Goal: Task Accomplishment & Management: Complete application form

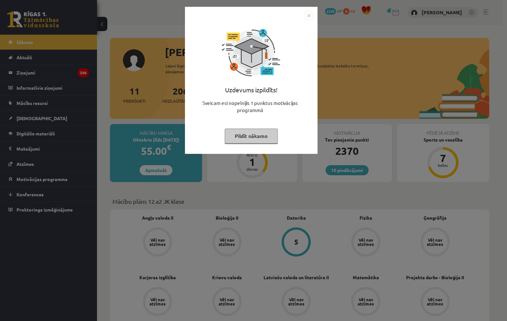
click at [310, 16] on img "Close" at bounding box center [309, 16] width 10 height 10
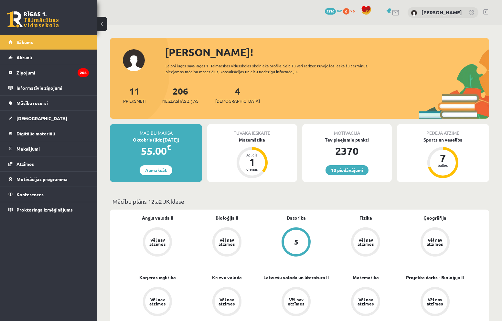
click at [250, 139] on div "Matemātika" at bounding box center [252, 139] width 90 height 7
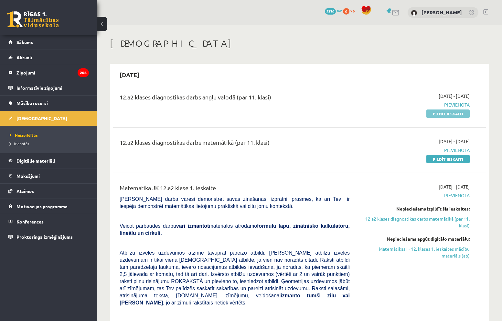
click at [462, 114] on link "Pildīt ieskaiti" at bounding box center [448, 113] width 43 height 8
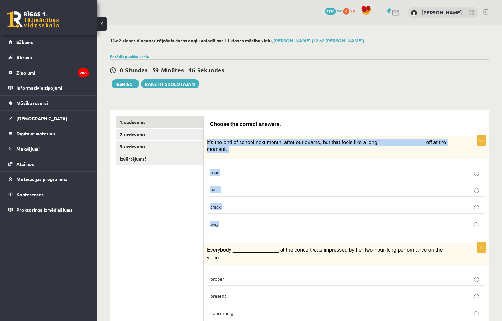
drag, startPoint x: 205, startPoint y: 144, endPoint x: 264, endPoint y: 214, distance: 91.4
click at [264, 214] on div "1p It’s the end of school next month, after our exams, but that feels like a lo…" at bounding box center [347, 186] width 286 height 100
copy div "It’s the end of school next month, after our exams, but that feels like a long …"
click at [225, 220] on p "way" at bounding box center [347, 223] width 272 height 7
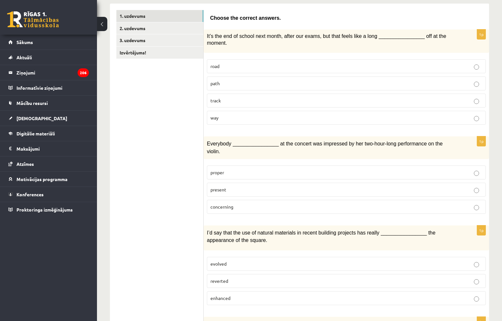
scroll to position [129, 0]
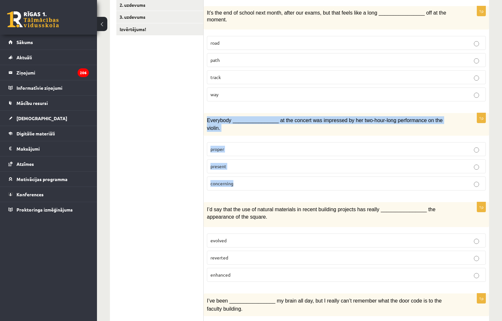
drag, startPoint x: 205, startPoint y: 112, endPoint x: 260, endPoint y: 166, distance: 76.6
click at [260, 166] on div "1p Everybody ________________ at the concert was impressed by her two-hour-long…" at bounding box center [347, 154] width 286 height 82
copy div "Everybody ________________ at the concert was impressed by her two-hour-long pe…"
click at [229, 163] on p "present" at bounding box center [347, 166] width 272 height 7
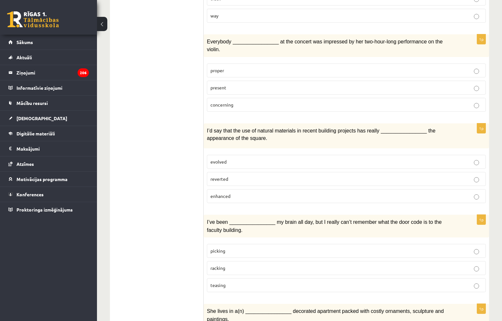
scroll to position [226, 0]
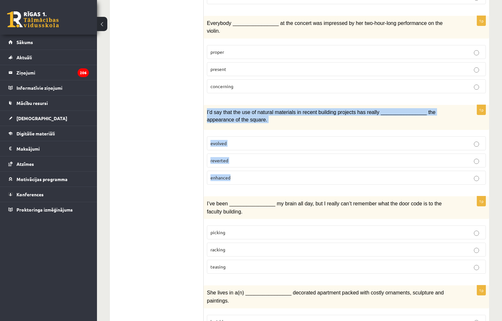
drag, startPoint x: 204, startPoint y: 96, endPoint x: 244, endPoint y: 164, distance: 79.0
click at [244, 164] on div "1p I’d say that the use of natural materials in recent building projects has re…" at bounding box center [347, 147] width 286 height 85
copy div "I’d say that the use of natural materials in recent building projects has reall…"
click at [224, 174] on span "enhanced" at bounding box center [221, 177] width 20 height 6
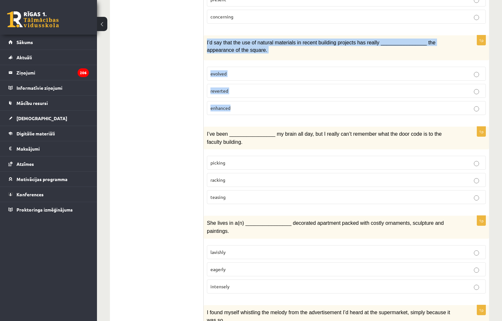
scroll to position [323, 0]
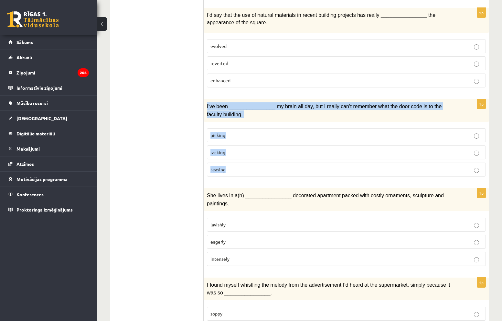
drag, startPoint x: 208, startPoint y: 90, endPoint x: 259, endPoint y: 154, distance: 81.5
click at [259, 154] on div "1p I’ve been ________________ my brain all day, but I really can’t remember wha…" at bounding box center [347, 140] width 286 height 82
copy div "I’ve been ________________ my brain all day, but I really can’t remember what t…"
click at [225, 149] on span "racking" at bounding box center [218, 152] width 15 height 6
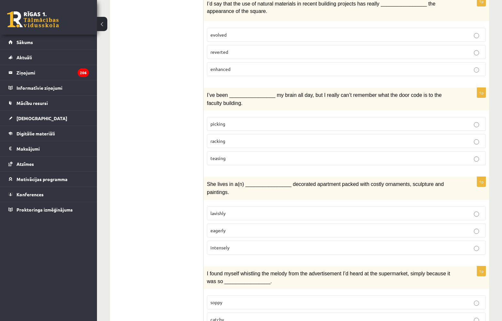
scroll to position [388, 0]
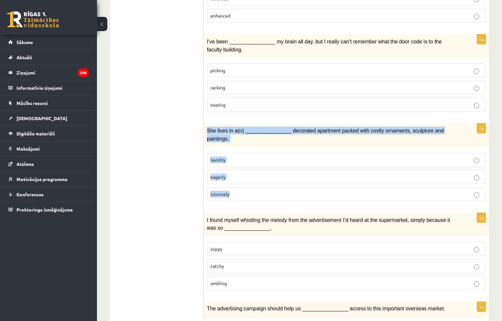
drag, startPoint x: 206, startPoint y: 116, endPoint x: 250, endPoint y: 167, distance: 68.1
click at [250, 167] on div "1p She lives in a(n) ________________ decorated apartment packed with costly or…" at bounding box center [347, 164] width 286 height 82
copy div "She lives in a(n) ________________ decorated apartment packed with costly ornam…"
click at [222, 157] on span "lavishly" at bounding box center [218, 160] width 15 height 6
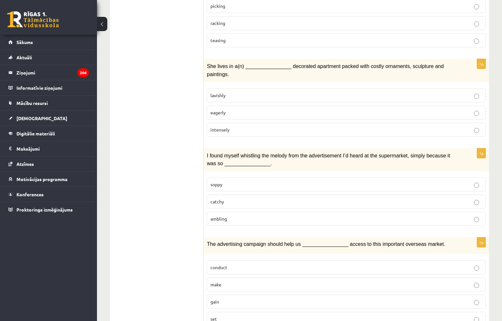
scroll to position [453, 0]
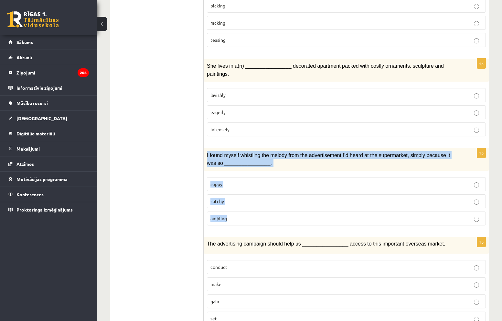
drag, startPoint x: 206, startPoint y: 129, endPoint x: 240, endPoint y: 193, distance: 72.3
click at [240, 192] on div "1p I found myself whistling the melody from the advertisement I’d heard at the …" at bounding box center [347, 189] width 286 height 82
copy div "I found myself whistling the melody from the advertisement I’d heard at the sup…"
click at [227, 198] on p "catchy" at bounding box center [347, 201] width 272 height 7
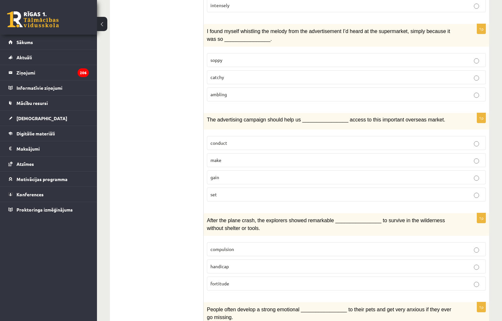
scroll to position [582, 0]
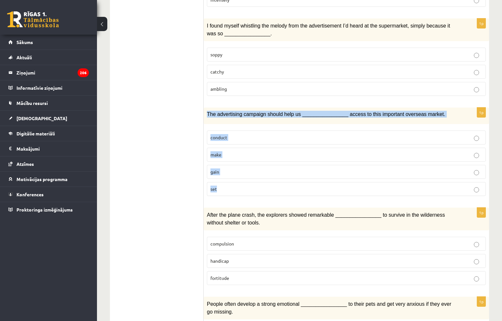
drag, startPoint x: 205, startPoint y: 87, endPoint x: 245, endPoint y: 155, distance: 78.9
click at [245, 155] on div "1p The advertising campaign should help us ________________ access to this impo…" at bounding box center [347, 153] width 286 height 93
copy div "The advertising campaign should help us ________________ access to this importa…"
click at [225, 165] on label "gain" at bounding box center [346, 172] width 279 height 14
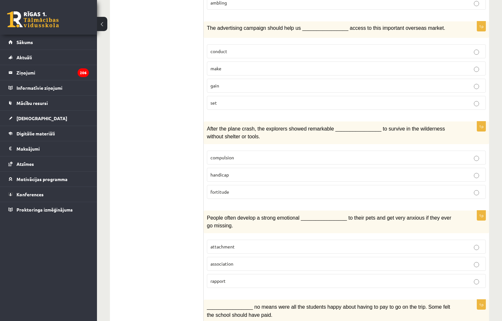
scroll to position [679, 0]
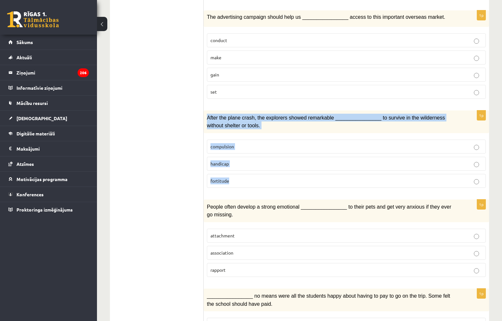
drag, startPoint x: 205, startPoint y: 91, endPoint x: 259, endPoint y: 150, distance: 80.1
click at [259, 150] on div "1p After the plane crash, the explorers showed remarkable ________________ to s…" at bounding box center [347, 151] width 286 height 82
copy div "After the plane crash, the explorers showed remarkable ________________ to surv…"
click at [220, 178] on span "fortitude" at bounding box center [220, 181] width 19 height 6
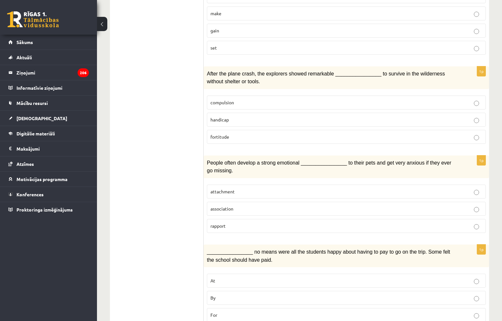
scroll to position [744, 0]
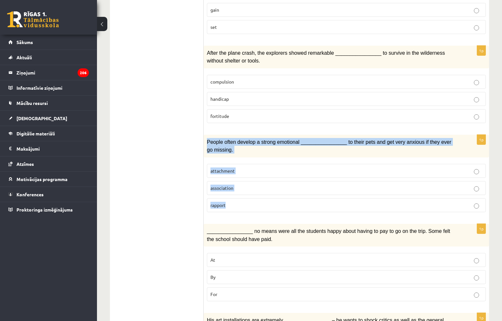
drag, startPoint x: 206, startPoint y: 118, endPoint x: 251, endPoint y: 174, distance: 71.8
click at [251, 174] on div "1p People often develop a strong emotional ________________ to their pets and g…" at bounding box center [347, 176] width 286 height 82
copy div "People often develop a strong emotional ________________ to their pets and get …"
click at [236, 167] on p "attachment" at bounding box center [347, 170] width 272 height 7
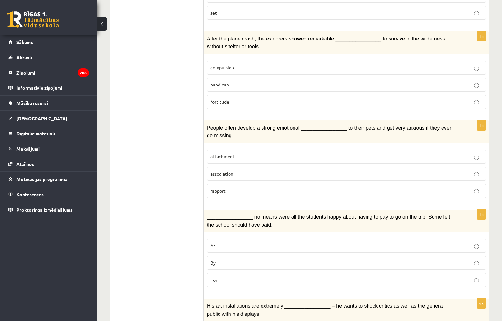
scroll to position [809, 0]
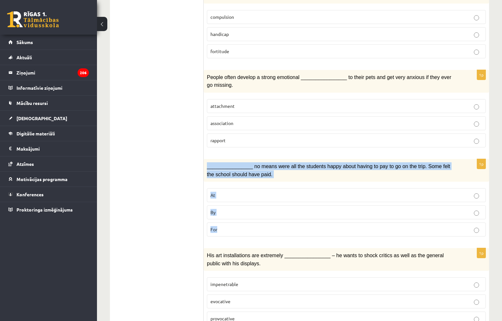
drag, startPoint x: 204, startPoint y: 141, endPoint x: 250, endPoint y: 212, distance: 84.6
click at [250, 212] on div "1p ________________ no means were all the students happy about having to pay to…" at bounding box center [347, 200] width 286 height 82
copy div "________________ no means were all the students happy about having to pay to go…"
click at [237, 209] on p "By" at bounding box center [347, 212] width 272 height 7
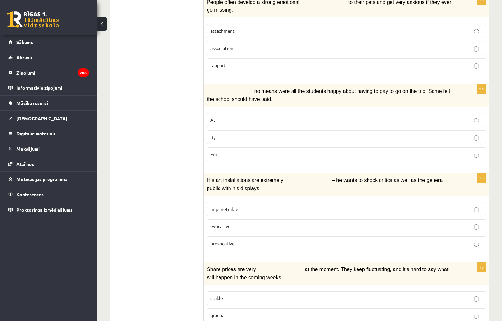
scroll to position [899, 0]
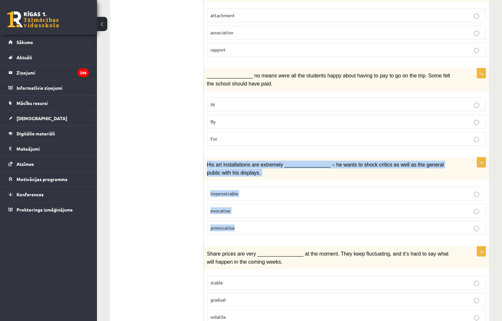
drag, startPoint x: 205, startPoint y: 137, endPoint x: 264, endPoint y: 194, distance: 81.4
click at [264, 194] on div "1p His art installations are extremely ________________ – he wants to shock cri…" at bounding box center [347, 198] width 286 height 82
click at [232, 224] on span "provocative" at bounding box center [223, 227] width 24 height 6
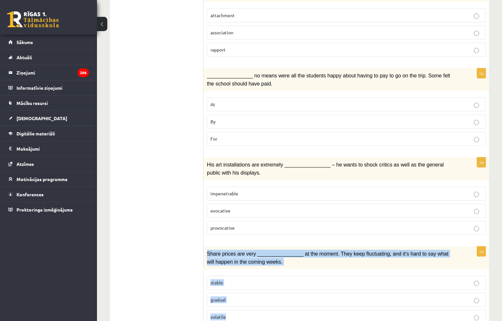
drag, startPoint x: 205, startPoint y: 227, endPoint x: 245, endPoint y: 299, distance: 82.5
click at [248, 301] on div "1p Share prices are very ________________ at the moment. They keep fluctuating,…" at bounding box center [347, 287] width 286 height 82
click at [234, 313] on p "volatile" at bounding box center [347, 316] width 272 height 7
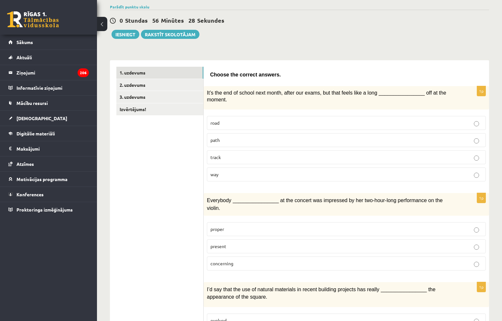
scroll to position [0, 0]
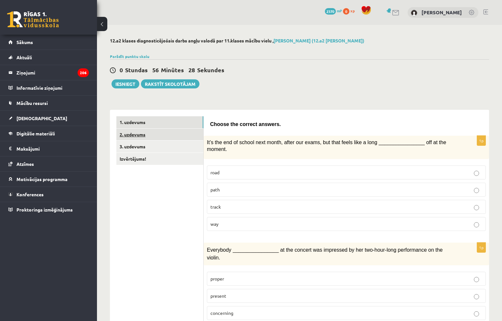
click at [147, 134] on link "2. uzdevums" at bounding box center [159, 134] width 87 height 12
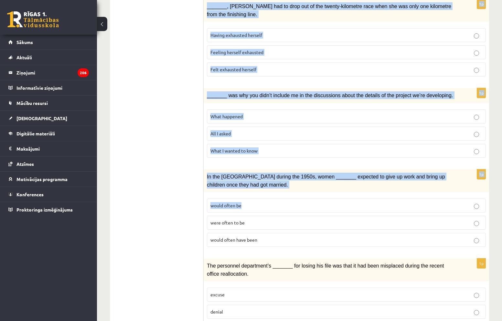
scroll to position [651, 0]
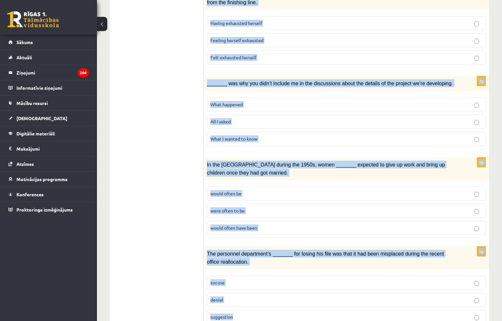
drag, startPoint x: 209, startPoint y: 124, endPoint x: 420, endPoint y: 286, distance: 266.4
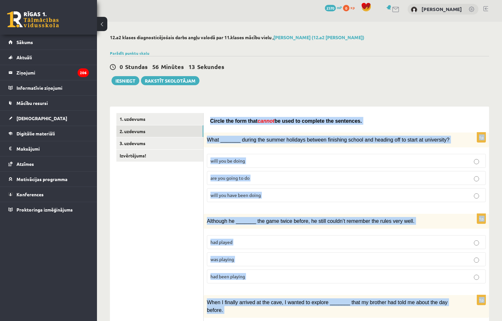
scroll to position [0, 0]
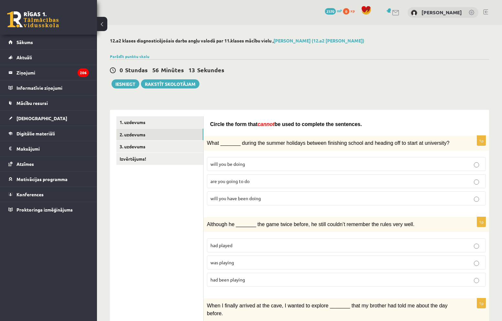
click at [209, 193] on label "will you have been doing" at bounding box center [346, 198] width 279 height 14
click at [214, 195] on span "will you have been doing" at bounding box center [236, 198] width 50 height 6
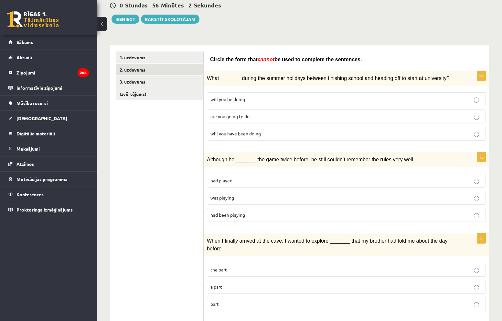
click at [235, 194] on p "was playing" at bounding box center [347, 197] width 272 height 7
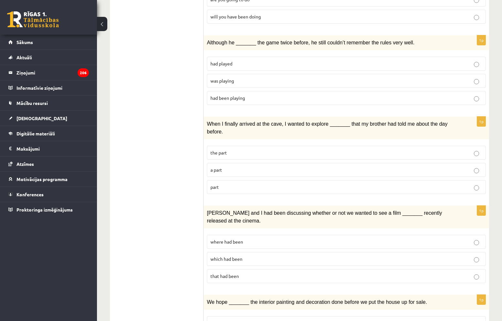
scroll to position [194, 0]
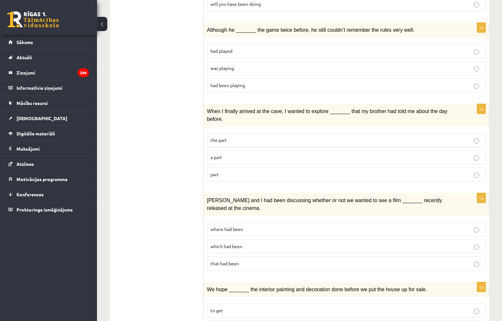
click at [273, 171] on p "part" at bounding box center [347, 174] width 272 height 7
click at [248, 222] on label "where had been" at bounding box center [346, 229] width 279 height 14
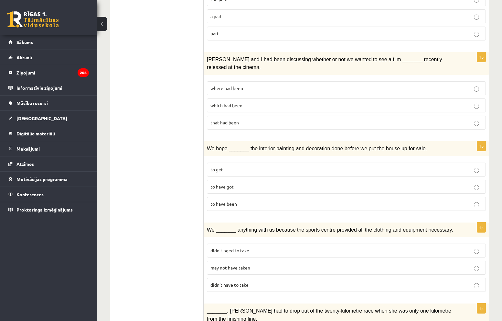
scroll to position [388, 0]
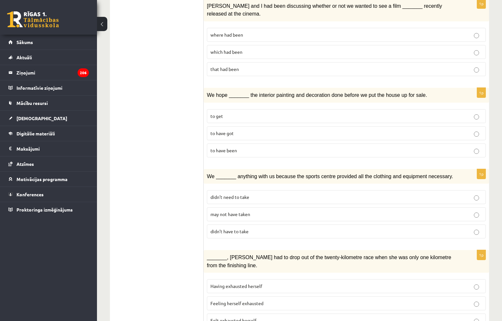
click at [263, 130] on p "to have got" at bounding box center [347, 133] width 272 height 7
click at [278, 211] on p "may not have taken" at bounding box center [347, 214] width 272 height 7
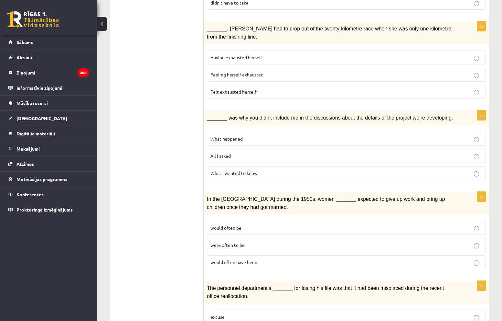
scroll to position [614, 0]
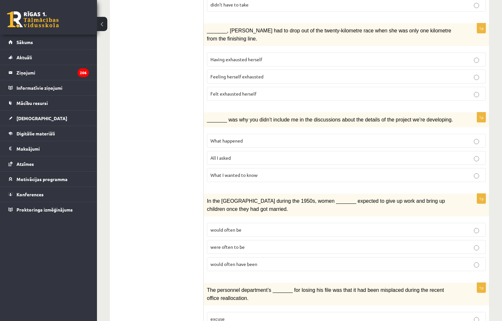
drag, startPoint x: 294, startPoint y: 51, endPoint x: 244, endPoint y: 37, distance: 51.7
click at [293, 73] on p "Feeling herself exhausted" at bounding box center [347, 76] width 272 height 7
drag, startPoint x: 280, startPoint y: 149, endPoint x: 179, endPoint y: 68, distance: 129.5
click at [280, 171] on p "What I wanted to know" at bounding box center [347, 174] width 272 height 7
click at [263, 243] on p "were often to be" at bounding box center [347, 246] width 272 height 7
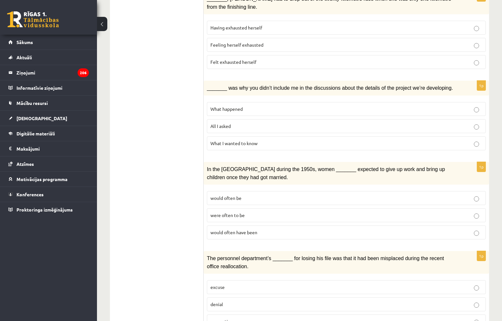
scroll to position [651, 0]
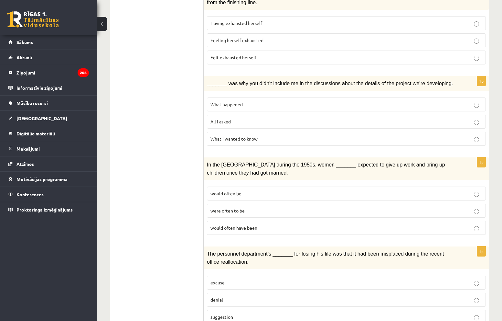
click at [231, 275] on label "excuse" at bounding box center [346, 282] width 279 height 14
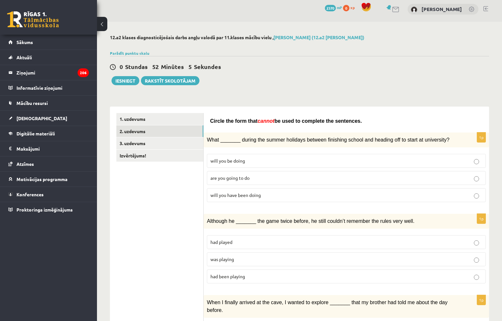
scroll to position [0, 0]
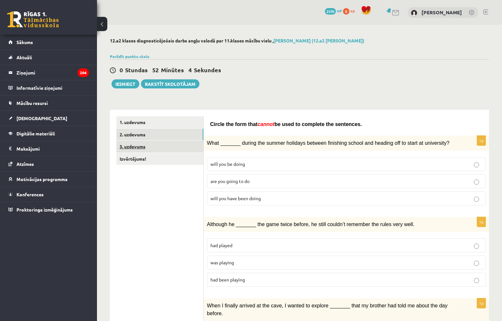
click at [157, 151] on link "3. uzdevums" at bounding box center [159, 146] width 87 height 12
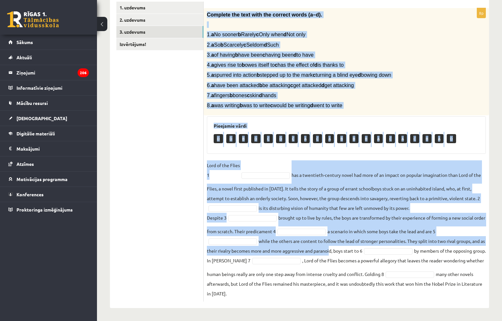
scroll to position [125, 0]
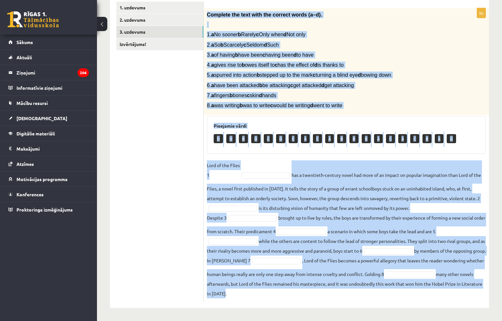
drag, startPoint x: 204, startPoint y: 126, endPoint x: 373, endPoint y: 308, distance: 247.8
click at [373, 308] on div "8p Complete the text with the correct words (a–d). 1. a No sooner b Rarely c On…" at bounding box center [347, 151] width 286 height 312
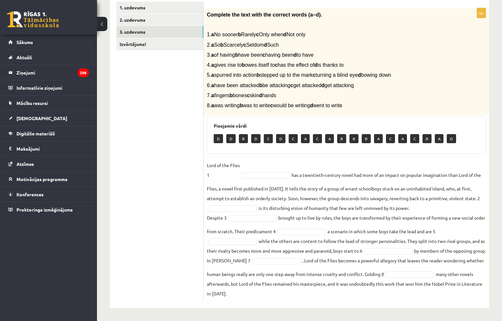
click at [193, 119] on ul "1. uzdevums 2. uzdevums 3. uzdevums Izvērtējums!" at bounding box center [159, 151] width 87 height 299
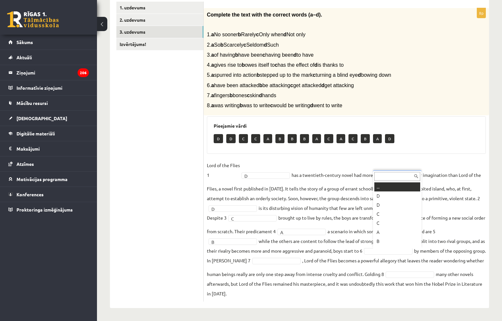
scroll to position [8, 0]
drag, startPoint x: 383, startPoint y: 204, endPoint x: 378, endPoint y: 204, distance: 4.5
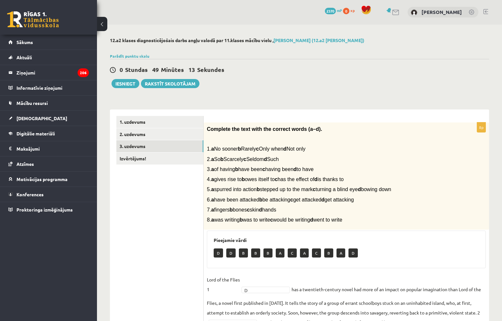
scroll to position [0, 0]
click at [129, 160] on link "Izvērtējums!" at bounding box center [159, 159] width 87 height 12
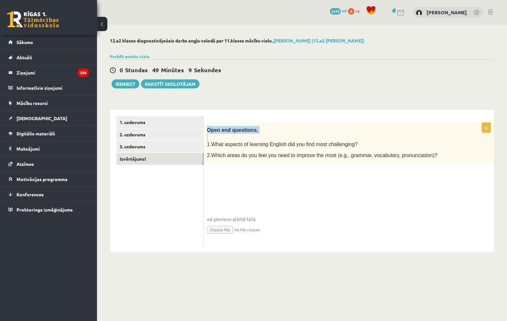
drag, startPoint x: 206, startPoint y: 131, endPoint x: 218, endPoint y: 134, distance: 12.3
click at [218, 134] on div "Open end questions. 1.What aspects of learning English did you find most challe…" at bounding box center [349, 143] width 290 height 40
click at [313, 130] on p "Open end questions." at bounding box center [333, 130] width 252 height 8
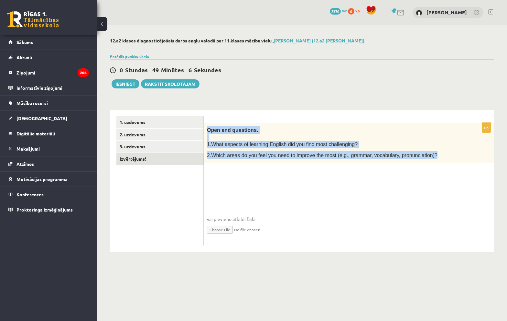
drag, startPoint x: 207, startPoint y: 133, endPoint x: 440, endPoint y: 165, distance: 235.1
click at [440, 165] on div "0p Open end questions. 1.What aspects of learning English did you find most cha…" at bounding box center [349, 184] width 290 height 123
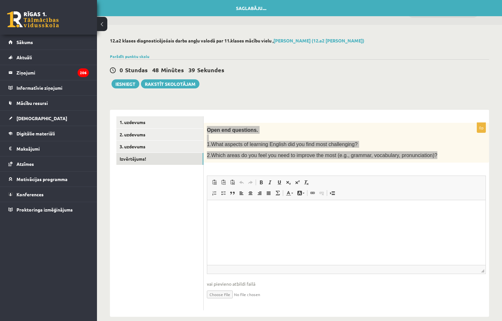
click at [234, 220] on html at bounding box center [346, 210] width 278 height 20
paste body "Rich Text Editor, wiswyg-editor-user-answer-47024782557380"
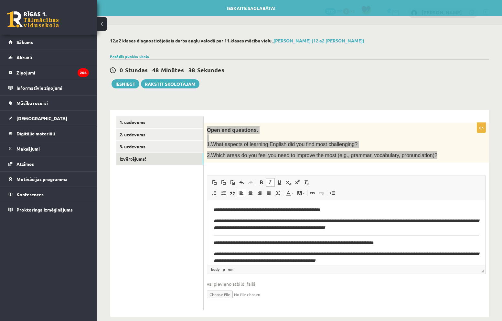
click at [389, 230] on p "**********" at bounding box center [347, 224] width 266 height 14
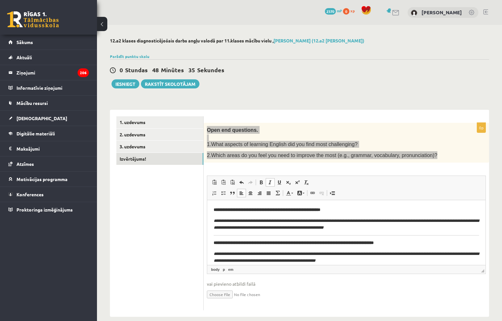
click at [215, 219] on em "**********" at bounding box center [346, 223] width 265 height 11
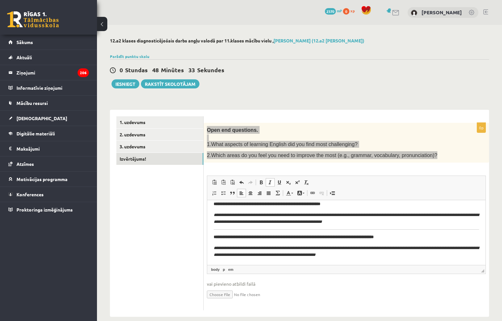
click at [441, 227] on body "**********" at bounding box center [347, 230] width 266 height 58
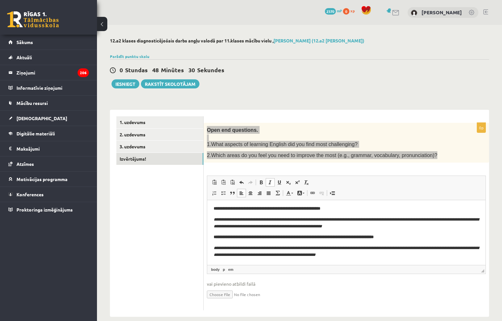
click at [387, 255] on p "**********" at bounding box center [347, 251] width 266 height 14
click at [215, 246] on em "**********" at bounding box center [346, 250] width 265 height 11
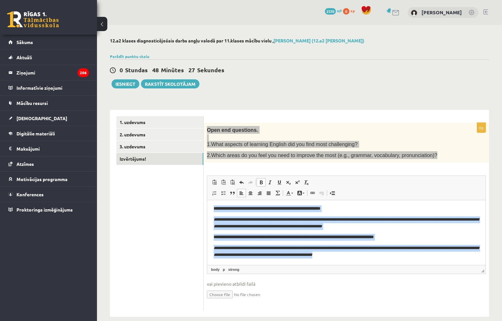
drag, startPoint x: 212, startPoint y: 208, endPoint x: 386, endPoint y: 263, distance: 182.6
click at [393, 265] on html "**********" at bounding box center [346, 232] width 278 height 66
click at [269, 183] on span at bounding box center [270, 181] width 5 height 5
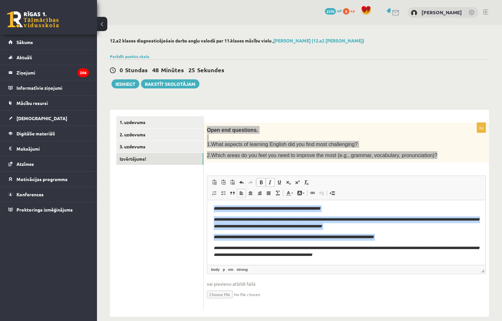
click at [267, 182] on link "Italic Keyboard shortcut Ctrl+I" at bounding box center [270, 182] width 9 height 8
click at [263, 182] on span at bounding box center [261, 181] width 5 height 5
click at [262, 182] on span at bounding box center [261, 181] width 5 height 5
click at [263, 183] on span at bounding box center [261, 181] width 5 height 5
click at [243, 189] on link "Align Left" at bounding box center [241, 193] width 9 height 8
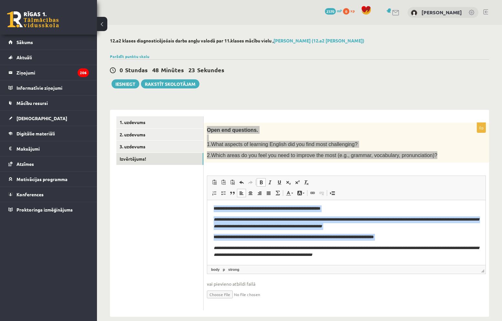
click at [242, 193] on span at bounding box center [241, 192] width 5 height 5
click at [353, 201] on html "**********" at bounding box center [346, 232] width 278 height 66
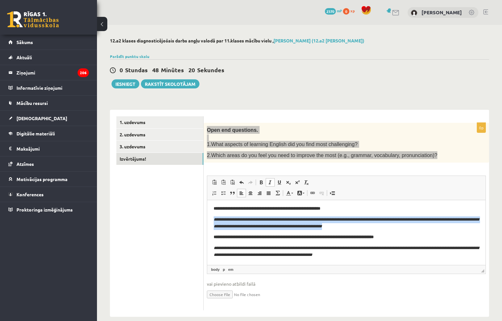
drag, startPoint x: 214, startPoint y: 219, endPoint x: 401, endPoint y: 224, distance: 187.0
click at [401, 224] on html "**********" at bounding box center [346, 232] width 278 height 66
click at [273, 182] on link "Italic Keyboard shortcut Ctrl+I" at bounding box center [270, 182] width 9 height 8
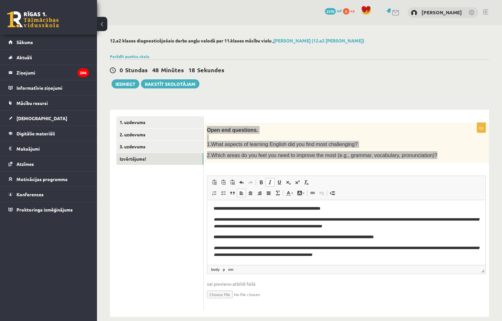
click at [271, 182] on span at bounding box center [270, 181] width 5 height 5
click at [280, 182] on span at bounding box center [279, 181] width 5 height 5
click at [281, 182] on span at bounding box center [279, 181] width 5 height 5
click at [271, 183] on span at bounding box center [270, 181] width 5 height 5
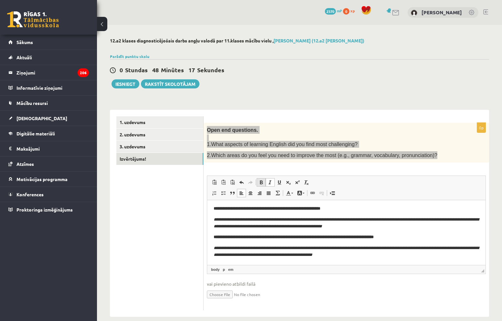
click at [262, 183] on span at bounding box center [261, 181] width 5 height 5
click at [273, 184] on link "Italic Keyboard shortcut Ctrl+I" at bounding box center [270, 182] width 9 height 8
drag, startPoint x: 273, startPoint y: 184, endPoint x: 269, endPoint y: 183, distance: 4.1
click at [273, 185] on link "Italic Keyboard shortcut Ctrl+I" at bounding box center [270, 182] width 9 height 8
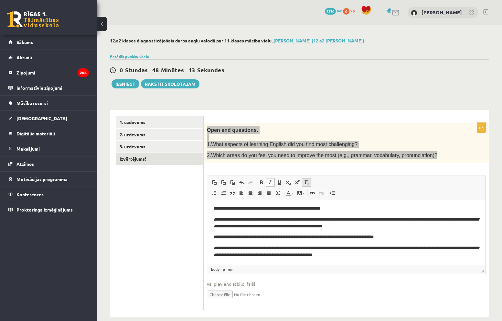
click at [307, 180] on span at bounding box center [306, 181] width 5 height 5
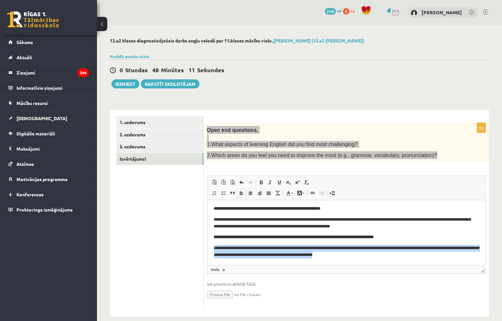
drag, startPoint x: 214, startPoint y: 245, endPoint x: 390, endPoint y: 256, distance: 176.3
click at [390, 256] on p "**********" at bounding box center [347, 251] width 266 height 14
click at [306, 180] on span at bounding box center [306, 181] width 5 height 5
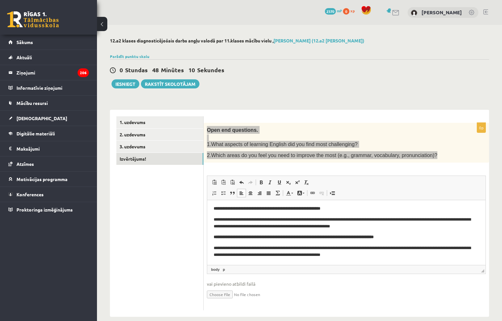
click at [386, 215] on body "**********" at bounding box center [347, 231] width 266 height 53
click at [375, 205] on p "**********" at bounding box center [347, 208] width 266 height 7
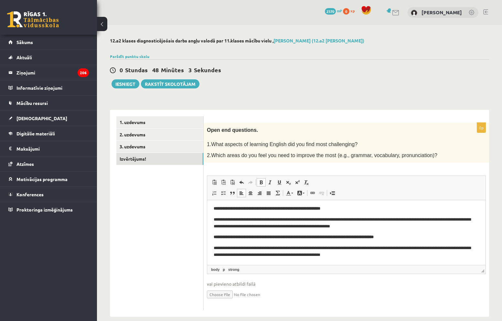
click at [347, 164] on div "0p Open end questions. 1.What aspects of learning English did you find most cha…" at bounding box center [347, 217] width 286 height 188
click at [126, 83] on button "Iesniegt" at bounding box center [126, 83] width 28 height 9
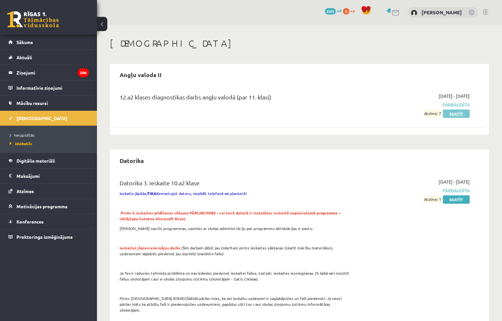
click at [448, 116] on link "Skatīt" at bounding box center [456, 113] width 27 height 8
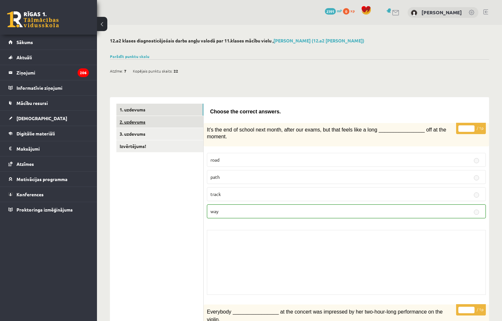
click at [139, 122] on link "2. uzdevums" at bounding box center [159, 122] width 87 height 12
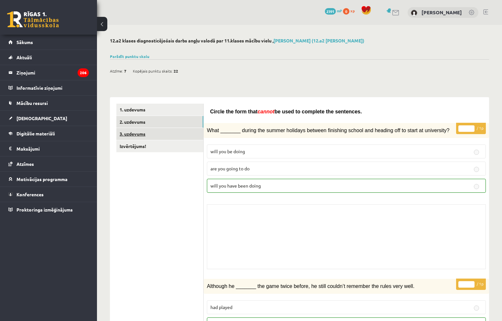
click at [156, 133] on link "3. uzdevums" at bounding box center [159, 134] width 87 height 12
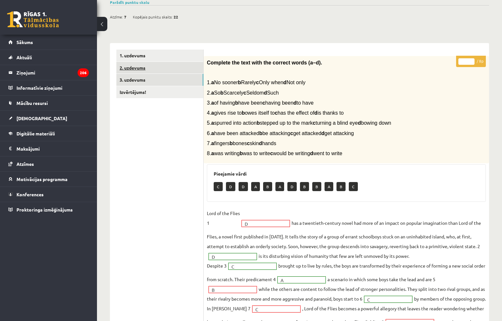
scroll to position [24, 0]
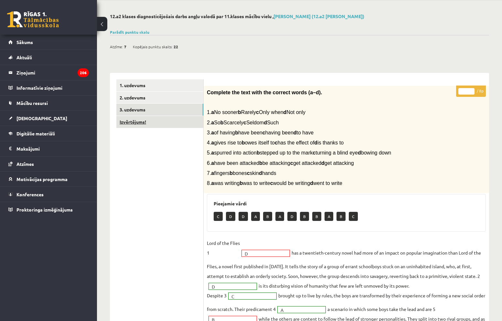
click at [145, 119] on link "Izvērtējums!" at bounding box center [159, 122] width 87 height 12
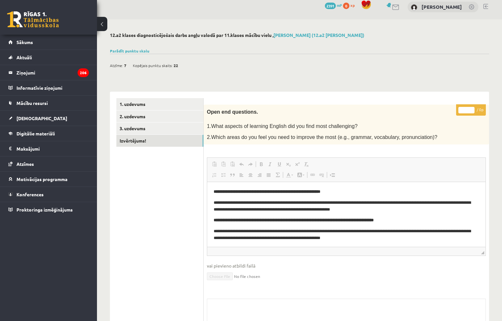
scroll to position [0, 0]
click at [41, 36] on link "Sākums" at bounding box center [48, 42] width 81 height 15
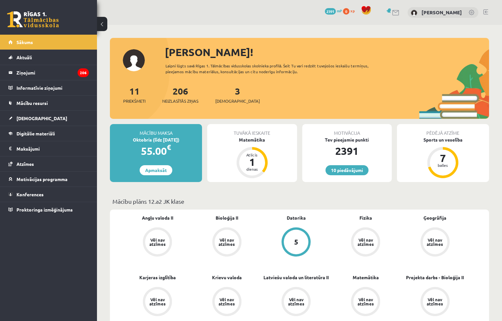
click at [252, 142] on div "Matemātika" at bounding box center [252, 139] width 90 height 7
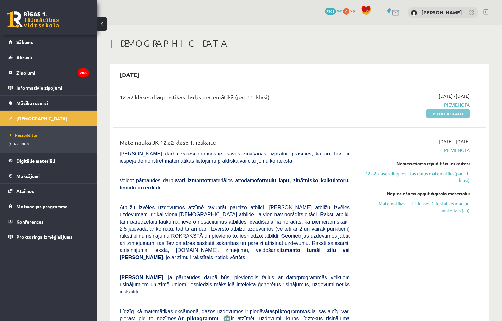
click at [444, 113] on link "Pildīt ieskaiti" at bounding box center [448, 113] width 43 height 8
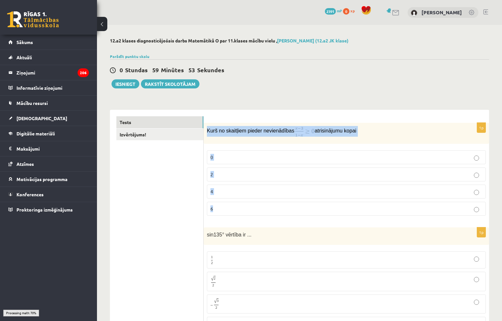
drag, startPoint x: 207, startPoint y: 130, endPoint x: 367, endPoint y: 204, distance: 176.4
click at [367, 204] on div "1p Kurš no skaitļiem pieder nevienādības atrisinājumu kopai 0 2 4 6" at bounding box center [347, 172] width 286 height 98
copy div "Kurš no skaitļiem pieder nevienādības atrisinājumu kopai 0 2 4 6"
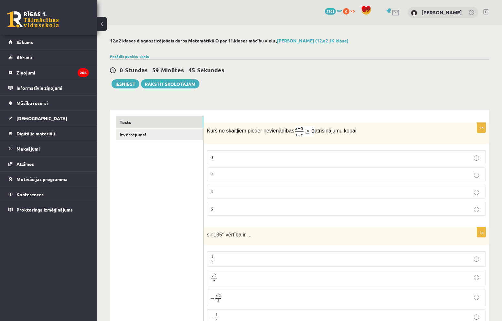
click at [336, 65] on div "0 Stundas 59 Minūtes 45 Sekundes Iesniegt Rakstīt skolotājam" at bounding box center [299, 73] width 379 height 29
click at [347, 76] on div "0 Stundas 59 Minūtes 13 Sekundes Ieskaite saglabāta! Iesniegt Rakstīt skolotājam" at bounding box center [299, 73] width 379 height 29
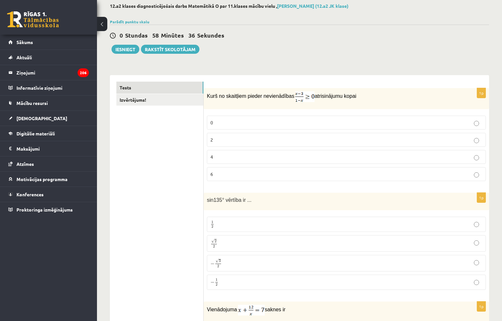
scroll to position [32, 0]
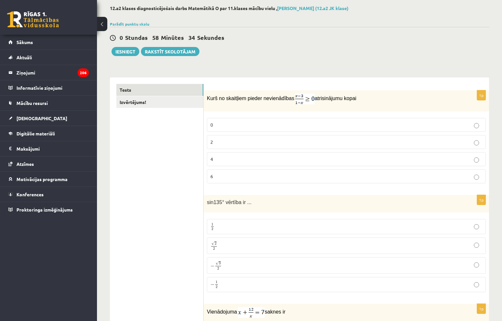
click at [232, 164] on label "4" at bounding box center [346, 159] width 279 height 14
click at [225, 179] on p "6" at bounding box center [347, 176] width 272 height 7
click at [225, 128] on p "0" at bounding box center [347, 124] width 272 height 7
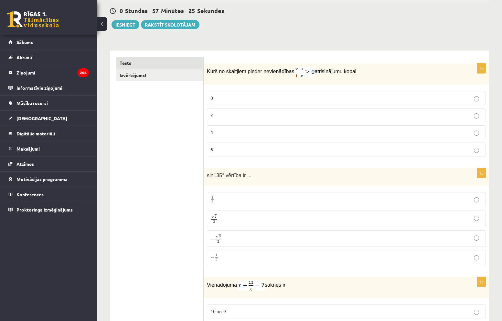
scroll to position [162, 0]
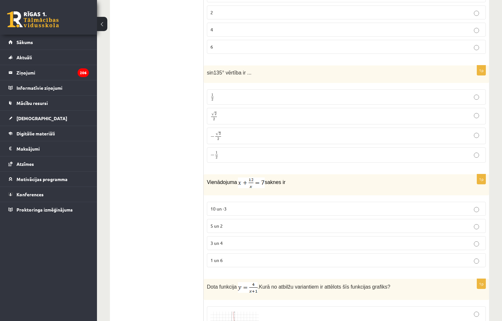
click at [223, 106] on fieldset "1 2 1 2 √ 2 2 2 2 − √ 3 2 − 3 2 − 1 2 − 1 2" at bounding box center [346, 125] width 279 height 78
click at [222, 113] on p "√ 2 2 2 2" at bounding box center [347, 115] width 272 height 9
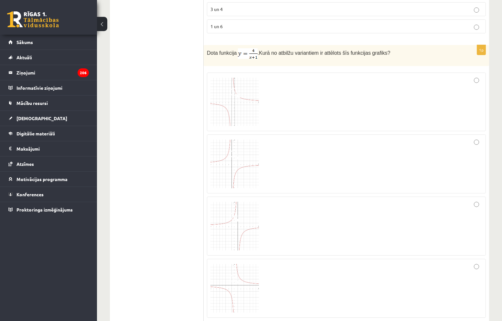
scroll to position [420, 0]
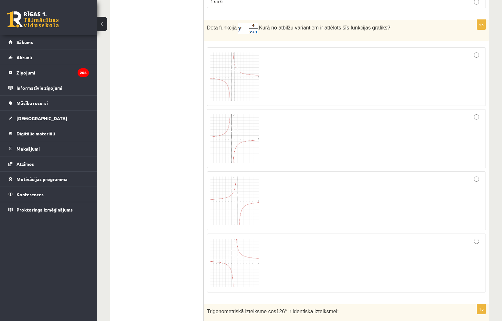
click at [270, 85] on div at bounding box center [347, 77] width 272 height 52
click at [245, 85] on img at bounding box center [235, 76] width 49 height 49
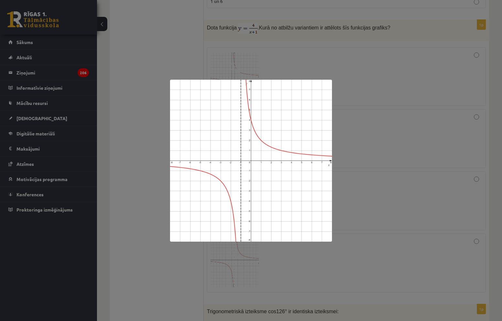
click at [435, 87] on div at bounding box center [251, 160] width 502 height 321
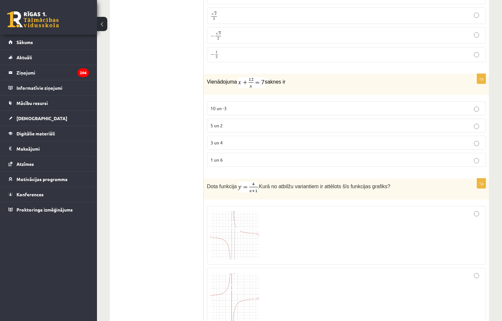
scroll to position [259, 0]
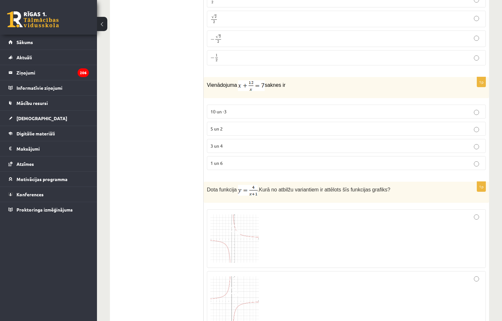
click at [229, 145] on p "3 un 4" at bounding box center [347, 145] width 272 height 7
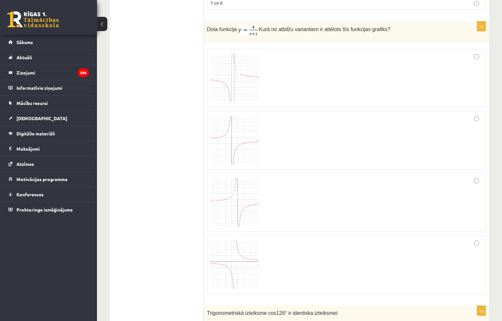
scroll to position [420, 0]
click at [243, 74] on img at bounding box center [235, 76] width 49 height 49
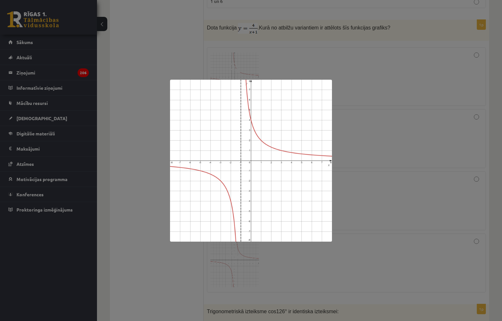
drag, startPoint x: 487, startPoint y: 81, endPoint x: 294, endPoint y: 181, distance: 218.0
click at [486, 84] on div at bounding box center [251, 160] width 502 height 321
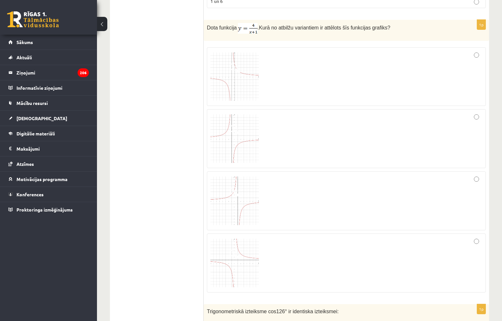
click at [246, 151] on img at bounding box center [235, 138] width 49 height 49
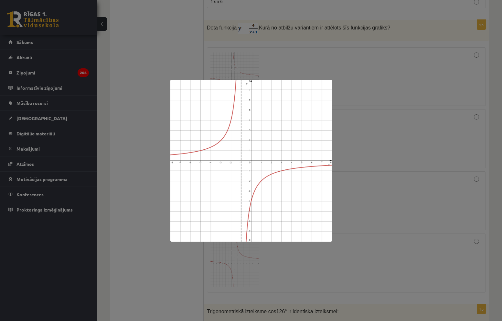
click at [432, 178] on div at bounding box center [251, 160] width 502 height 321
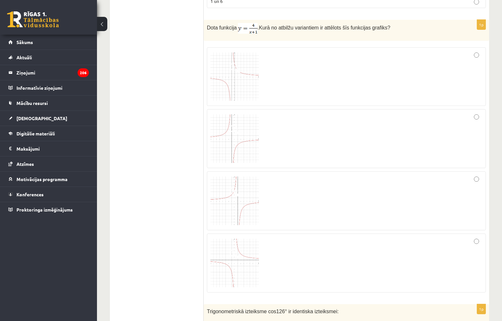
click at [243, 261] on img at bounding box center [235, 262] width 49 height 49
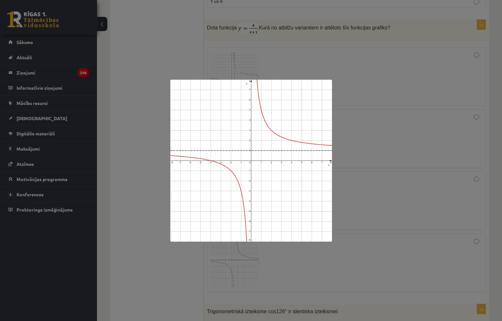
click at [349, 172] on div at bounding box center [251, 160] width 502 height 321
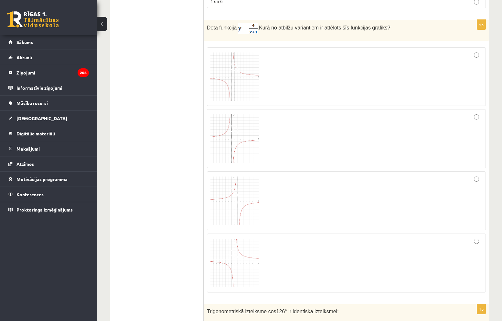
click at [244, 89] on img at bounding box center [235, 76] width 49 height 49
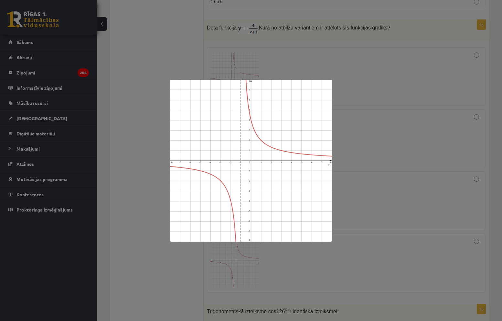
scroll to position [701, 0]
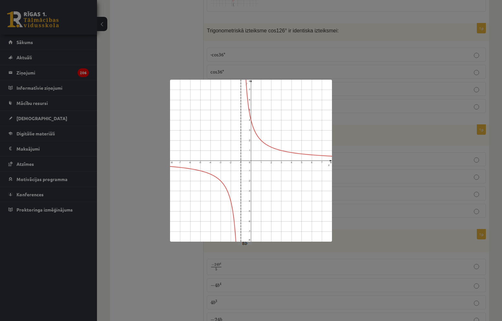
click at [390, 153] on div at bounding box center [251, 160] width 502 height 321
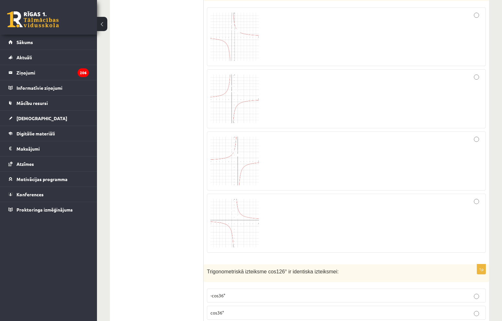
scroll to position [442, 0]
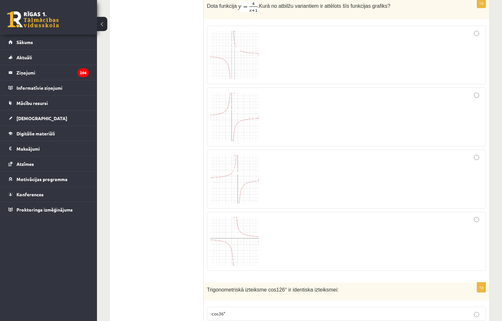
click at [253, 121] on img at bounding box center [235, 116] width 49 height 49
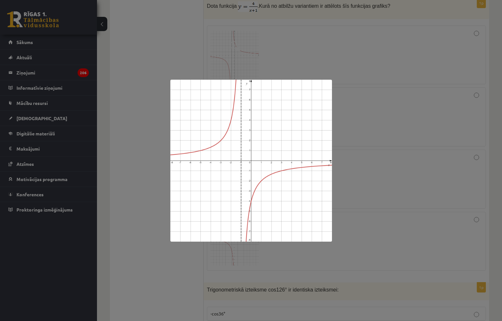
click at [398, 217] on div at bounding box center [251, 160] width 502 height 321
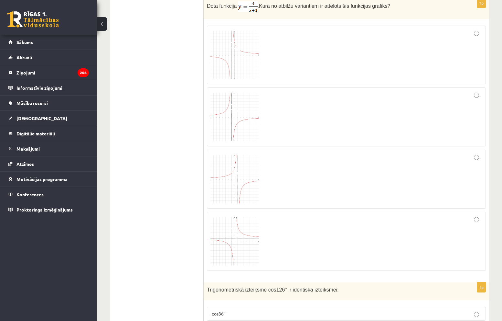
click at [247, 198] on img at bounding box center [235, 179] width 49 height 49
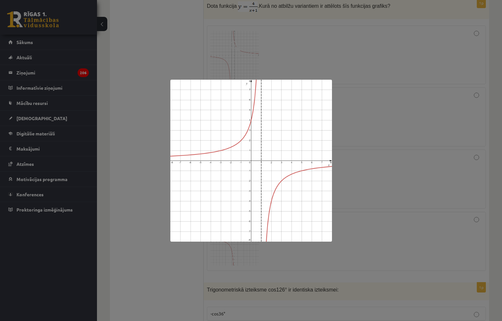
scroll to position [723, 0]
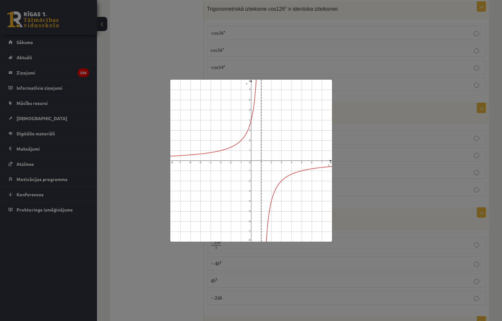
click at [423, 165] on div at bounding box center [251, 160] width 502 height 321
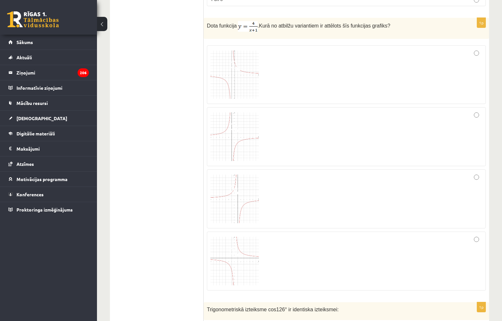
scroll to position [399, 0]
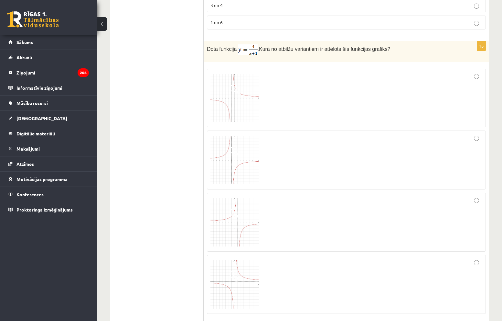
click at [245, 92] on img at bounding box center [235, 98] width 49 height 49
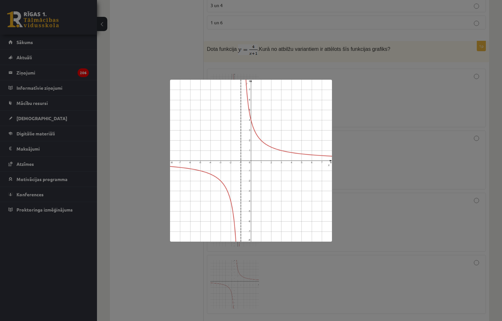
click at [415, 184] on div at bounding box center [251, 160] width 502 height 321
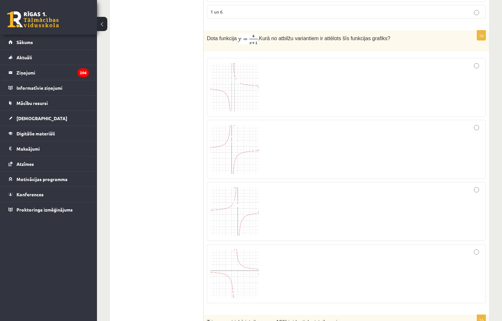
scroll to position [464, 0]
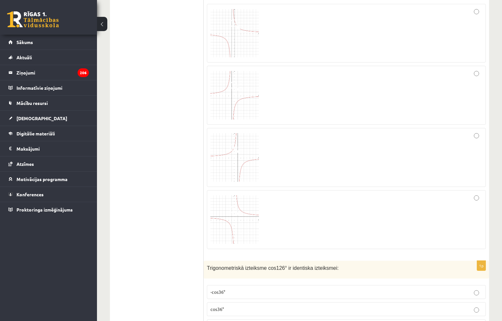
click at [249, 163] on img at bounding box center [235, 157] width 49 height 49
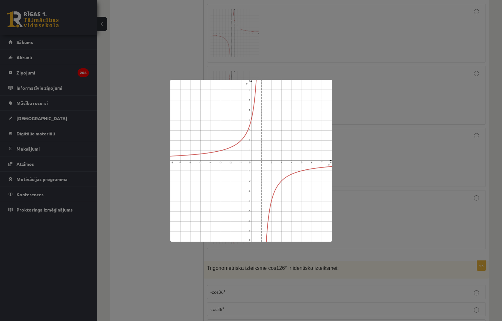
click at [360, 153] on div at bounding box center [251, 160] width 502 height 321
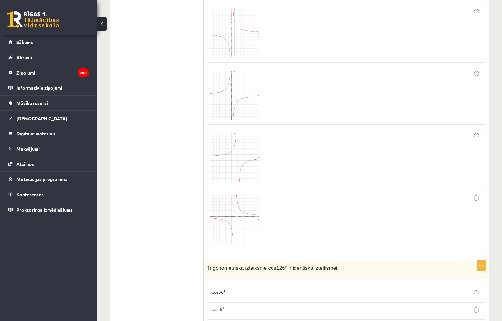
click at [411, 156] on div at bounding box center [347, 157] width 272 height 52
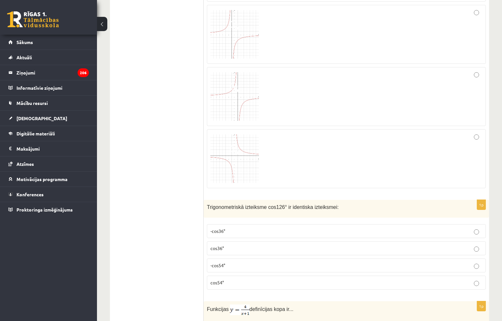
scroll to position [625, 0]
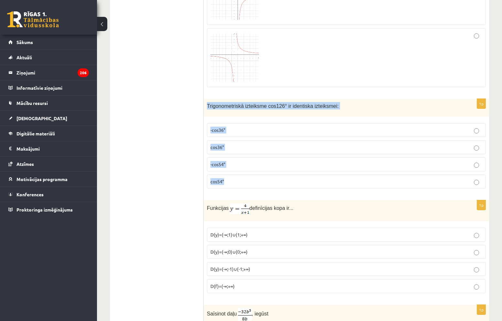
drag, startPoint x: 213, startPoint y: 108, endPoint x: 282, endPoint y: 184, distance: 102.1
click at [282, 185] on div "1p Trigonometriskā izteiksme cos126° ir identiska izteiksmei: -cos36° cos36° -c…" at bounding box center [347, 146] width 286 height 95
copy div "Trigonometriskā izteiksme cos126° ir identiska izteiksmei: -cos36° cos36° -cos5…"
click at [236, 164] on p "-cos54°" at bounding box center [347, 164] width 272 height 7
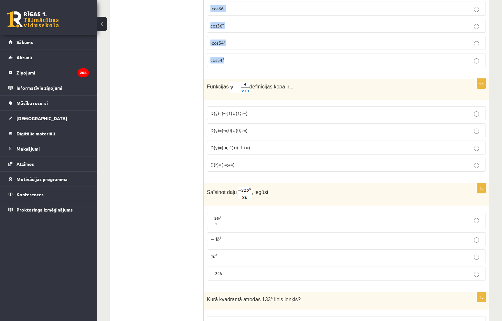
scroll to position [760, 0]
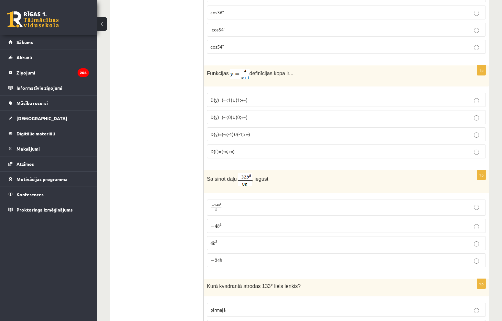
click at [235, 118] on span "D(y)=(-∞;0)∪(0;+∞)" at bounding box center [229, 117] width 37 height 6
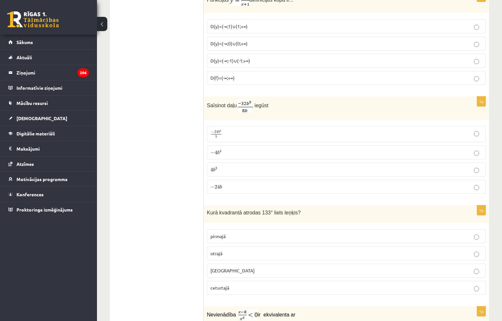
scroll to position [857, 0]
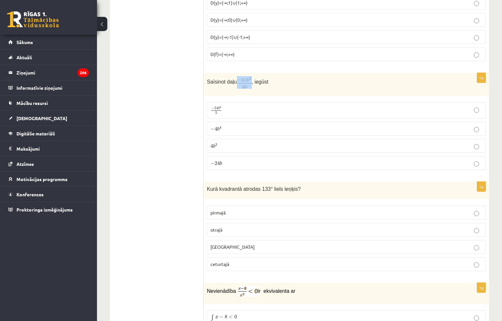
drag, startPoint x: 235, startPoint y: 81, endPoint x: 249, endPoint y: 82, distance: 14.6
click at [249, 82] on p "Saīsinot daļu , iegūst" at bounding box center [330, 82] width 247 height 13
click at [247, 84] on img at bounding box center [245, 82] width 14 height 13
click at [265, 85] on p "Saīsinot daļu , iegūst" at bounding box center [330, 82] width 247 height 13
click at [245, 83] on img at bounding box center [245, 82] width 14 height 13
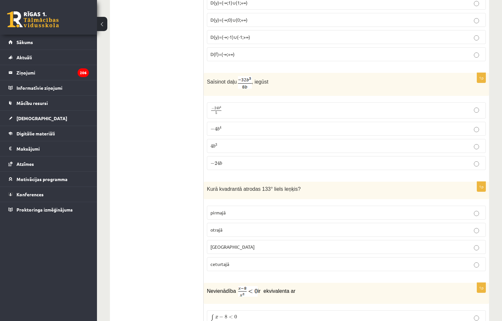
click at [245, 83] on img at bounding box center [245, 82] width 14 height 13
click at [205, 82] on div "Saīsinot daļu , iegūst" at bounding box center [347, 84] width 286 height 23
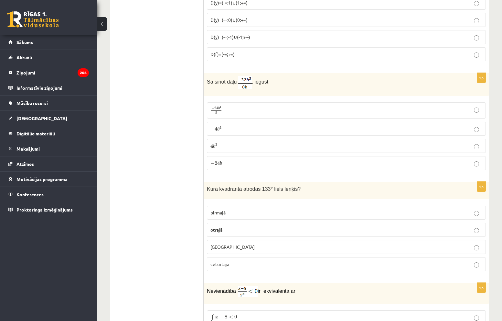
click at [366, 87] on p "Saīsinot daļu , iegūst" at bounding box center [330, 82] width 247 height 13
click at [225, 131] on p "− 4 b 4 − 4 b 4" at bounding box center [347, 128] width 272 height 7
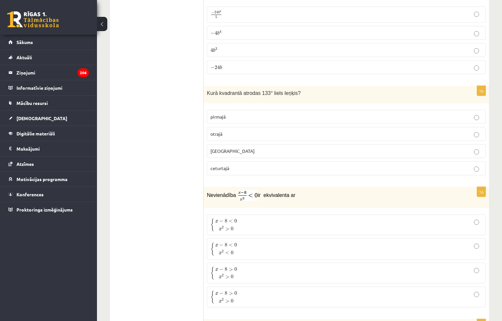
scroll to position [954, 0]
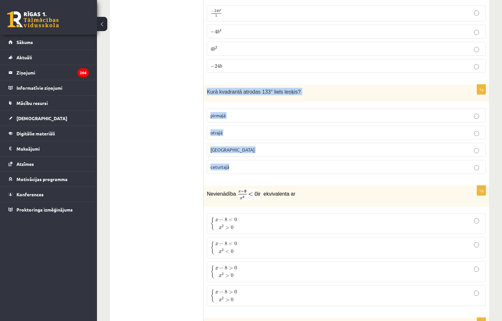
drag, startPoint x: 205, startPoint y: 93, endPoint x: 235, endPoint y: 172, distance: 84.3
click at [235, 172] on div "1p Kurā kvadrantā atrodas 133° liels leņķis? pirmajā otrajā trešajā ceturtajā" at bounding box center [347, 131] width 286 height 95
copy div "Kurā kvadrantā atrodas 133° liels leņķis? pirmajā otrajā trešajā ceturtajā"
click at [234, 129] on p "otrajā" at bounding box center [347, 132] width 272 height 7
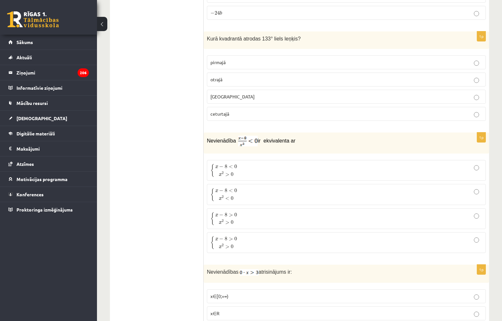
scroll to position [1019, 0]
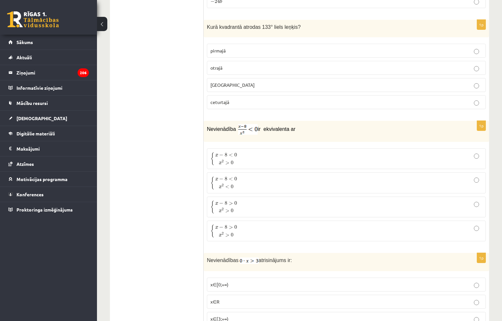
click at [264, 222] on label "{ x − 8 > 0 x 2 > 0 { x − 8 > 0 x 2 > 0" at bounding box center [346, 230] width 279 height 21
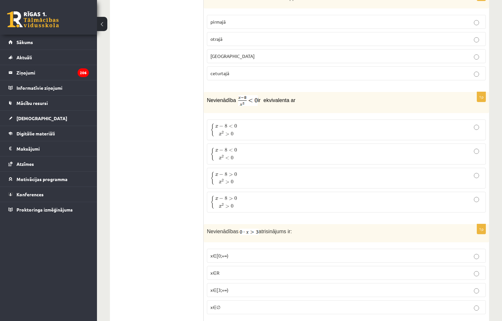
scroll to position [1148, 0]
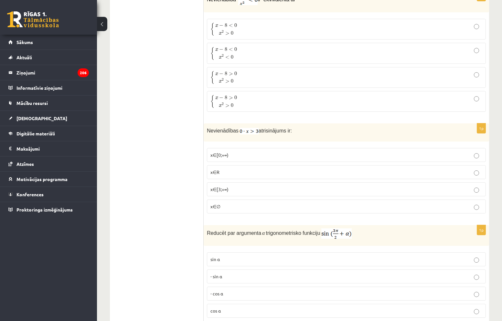
click at [221, 208] on p "x∈∅" at bounding box center [347, 206] width 272 height 7
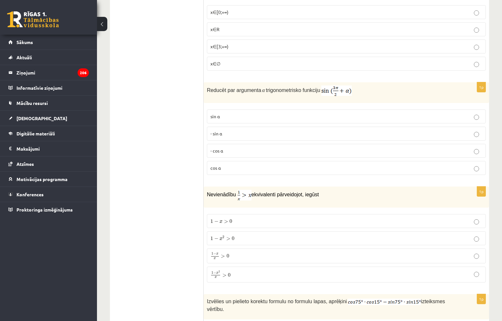
scroll to position [1310, 0]
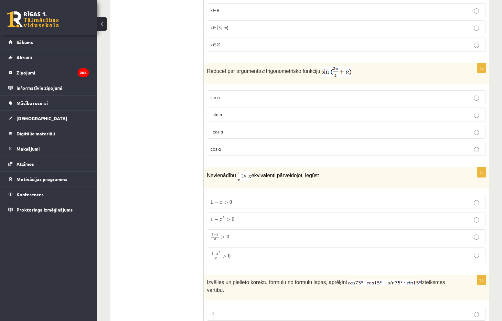
click at [235, 134] on p "- cos ⁡α" at bounding box center [347, 131] width 272 height 7
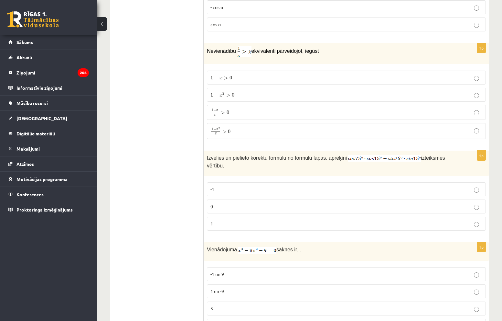
scroll to position [1439, 0]
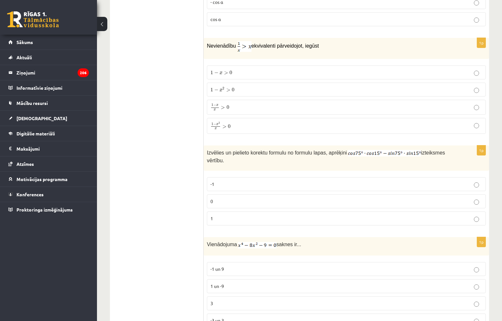
click at [225, 125] on span ">" at bounding box center [225, 126] width 4 height 3
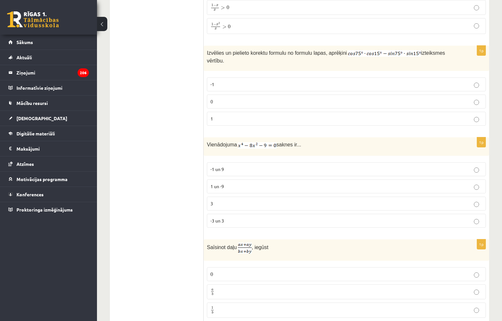
scroll to position [1536, 0]
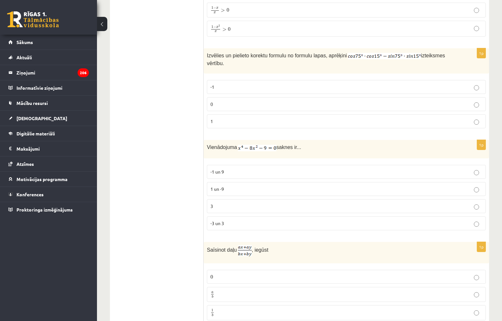
click at [227, 101] on p "0" at bounding box center [347, 104] width 272 height 7
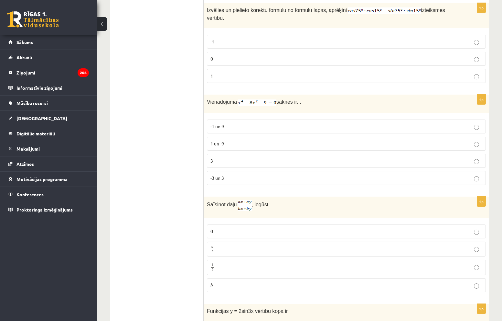
scroll to position [1601, 0]
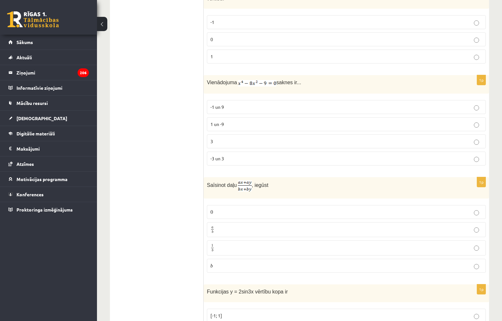
click at [223, 155] on span "-3 un 3" at bounding box center [218, 158] width 14 height 6
click at [214, 209] on label "0 0" at bounding box center [346, 212] width 279 height 14
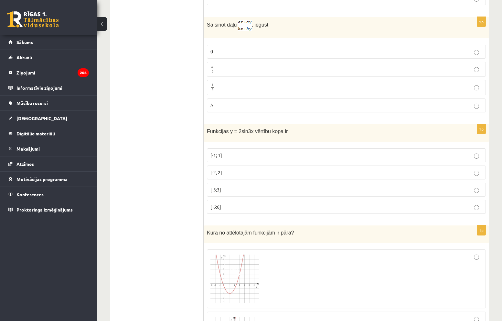
scroll to position [1763, 0]
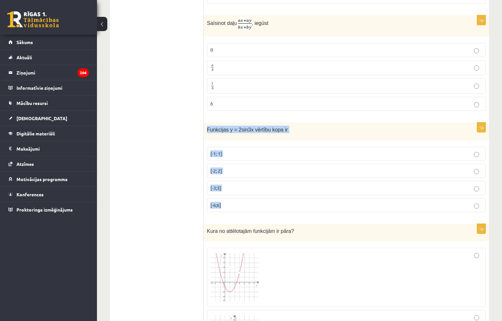
drag, startPoint x: 206, startPoint y: 121, endPoint x: 257, endPoint y: 195, distance: 90.3
click at [257, 195] on div "1p Funkcijas y = 2sin3x vērtību kopa ir [-1; 1] [-2; 2] [-3;3] [-6;6]" at bounding box center [347, 169] width 286 height 95
copy div "Funkcijas y = 2sin3x vērtību kopa ir [-1; 1] [-2; 2] [-3;3] [-6;6]"
click at [227, 167] on p "[-2; 2]" at bounding box center [347, 170] width 272 height 7
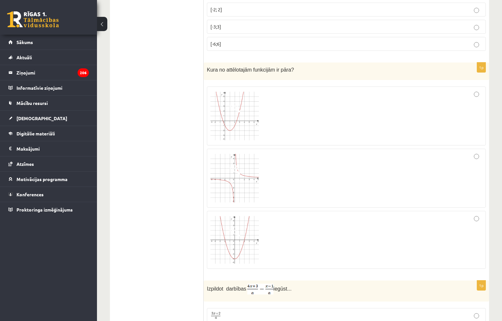
scroll to position [1924, 0]
click at [269, 151] on div at bounding box center [347, 177] width 272 height 52
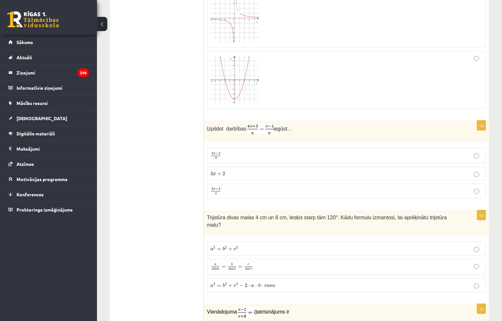
scroll to position [2086, 0]
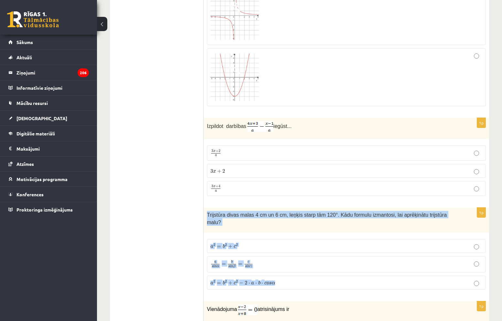
drag, startPoint x: 207, startPoint y: 209, endPoint x: 296, endPoint y: 266, distance: 105.9
click at [296, 266] on div "1p Trijstūra divas malas 4 cm un 6 cm, leņķis starp tām 120°. Kādu formulu izma…" at bounding box center [347, 250] width 286 height 87
copy div "Trijstūra divas malas 4 cm un 6 cm, leņķis starp tām 120°. Kādu formulu izmanto…"
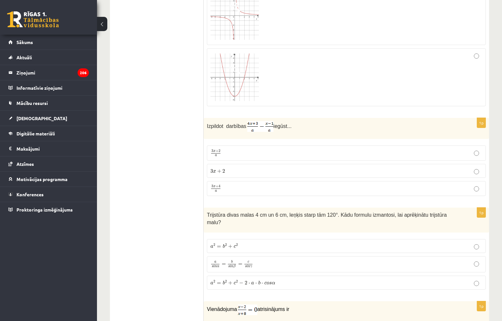
click at [254, 275] on label "a 2 = b 2 + c 2 − 2 ⋅ a ⋅ b ⋅ c o s α a 2 = b 2 + c 2 − 2 ⋅ a ⋅ b ⋅ c o s α" at bounding box center [346, 282] width 279 height 14
click at [232, 184] on p "3 x + 4 a 3 x + 4 a" at bounding box center [347, 188] width 272 height 8
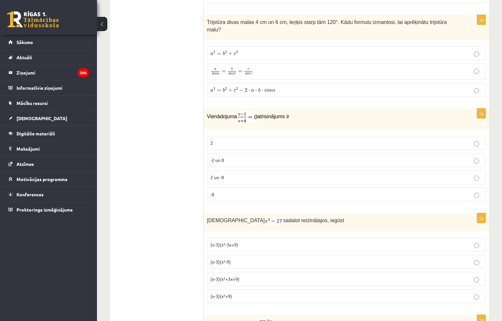
scroll to position [2280, 0]
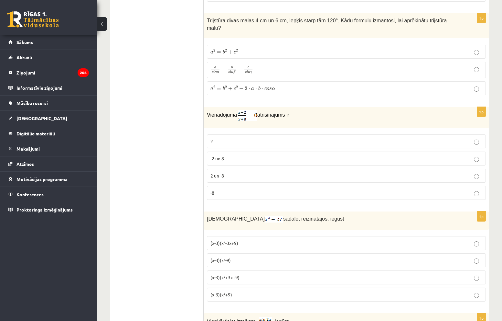
click at [221, 138] on p "2" at bounding box center [347, 141] width 272 height 7
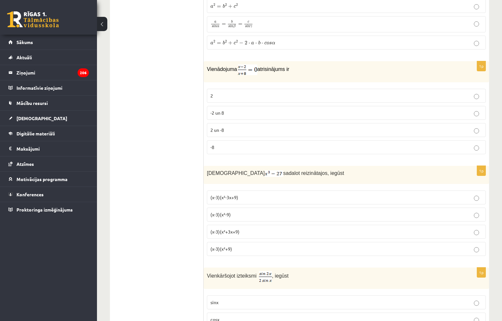
scroll to position [2377, 0]
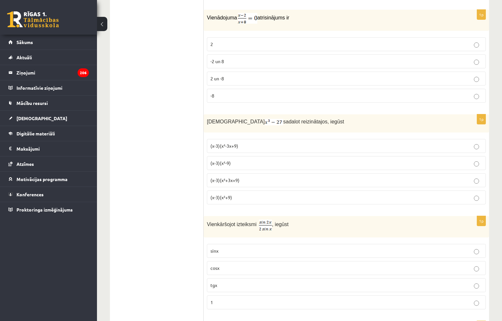
click at [245, 177] on p "(x-3)(x²+3x+9)" at bounding box center [347, 180] width 272 height 7
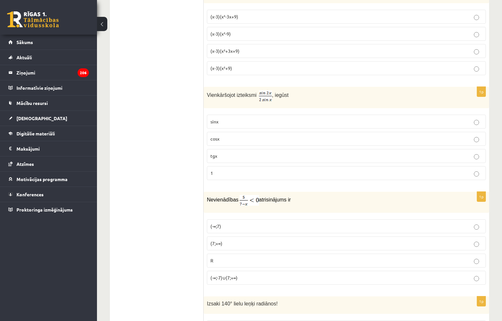
scroll to position [2506, 0]
click at [231, 135] on p "cosx" at bounding box center [347, 138] width 272 height 7
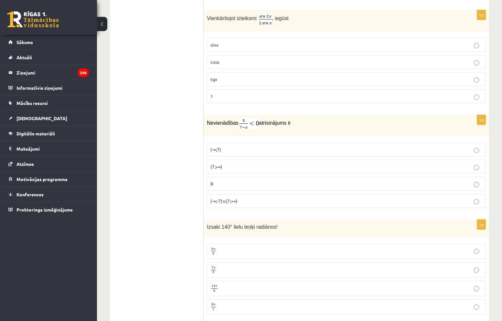
scroll to position [2603, 0]
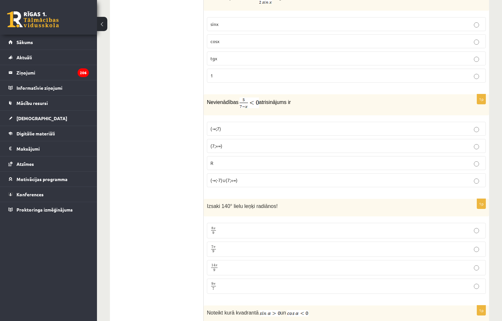
click at [234, 177] on span "(-∞;-7)∪(7;+∞)" at bounding box center [224, 180] width 27 height 6
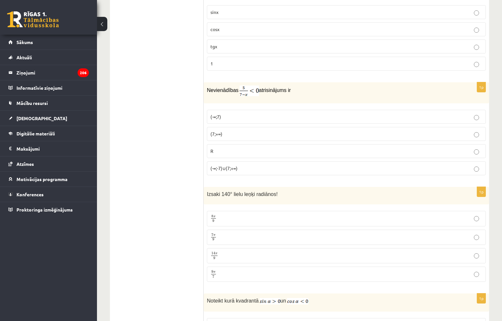
scroll to position [2636, 0]
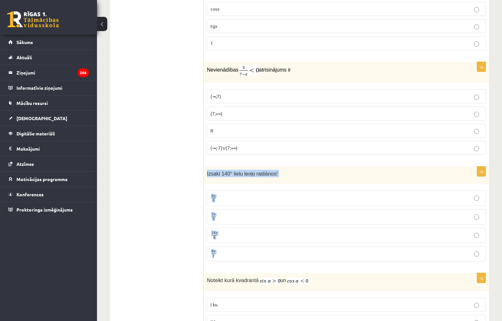
drag, startPoint x: 206, startPoint y: 155, endPoint x: 251, endPoint y: 237, distance: 94.2
click at [251, 237] on div "1p Izsaki 140° lielu leņķi radiānos! 8 π 9 8 π 9 7 π 9 7 π 9 14 π 9 14 π 9 9 π …" at bounding box center [347, 216] width 286 height 100
copy div "Izsaki 140° lielu leņķi radiānos! 8 π 9 8 π 9 7 π 9 7 π 9 14 π 9 14 π 9 9 π 7"
click at [227, 209] on label "7 π 9 7 π 9" at bounding box center [346, 216] width 279 height 15
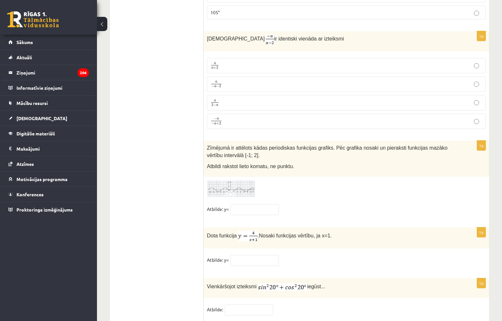
scroll to position [3089, 0]
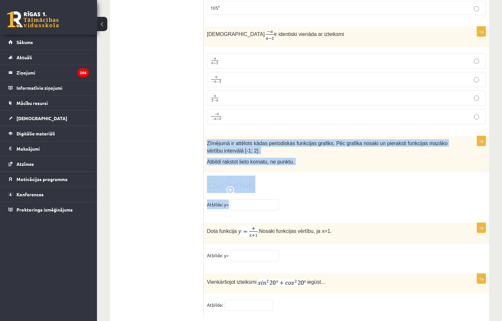
drag, startPoint x: 204, startPoint y: 125, endPoint x: 297, endPoint y: 186, distance: 111.4
click at [297, 186] on div "1p Zīmējumā ir attēlots kādas periodiskas funkcijas grafiks. Pēc grafika nosaki…" at bounding box center [347, 176] width 286 height 80
click at [297, 199] on fieldset "Atbilde: y=" at bounding box center [346, 206] width 279 height 14
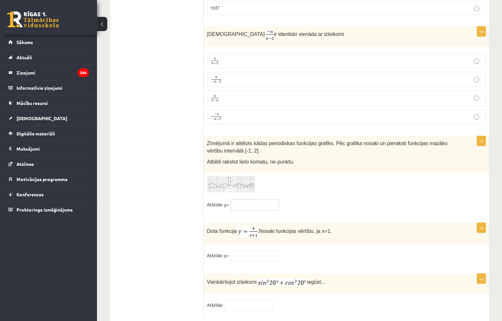
click at [247, 199] on input "text" at bounding box center [255, 204] width 49 height 11
paste input "**********"
type input "*"
click at [245, 175] on img at bounding box center [231, 184] width 49 height 18
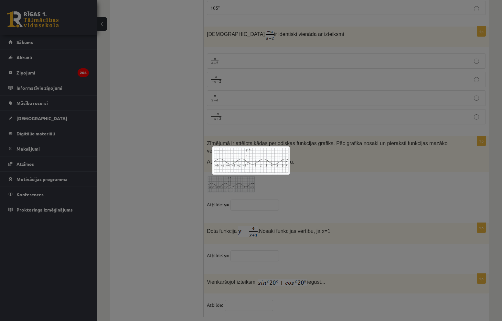
click at [307, 168] on div at bounding box center [251, 160] width 502 height 321
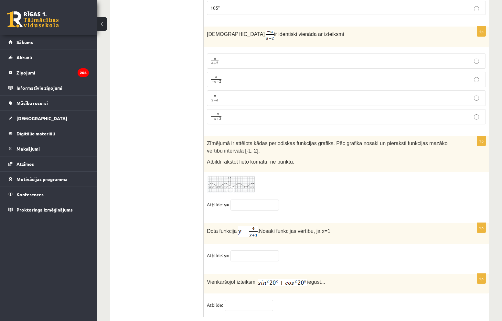
click at [228, 175] on img at bounding box center [231, 184] width 49 height 18
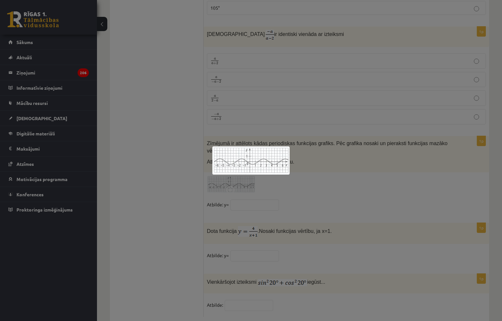
click at [305, 170] on div at bounding box center [251, 160] width 502 height 321
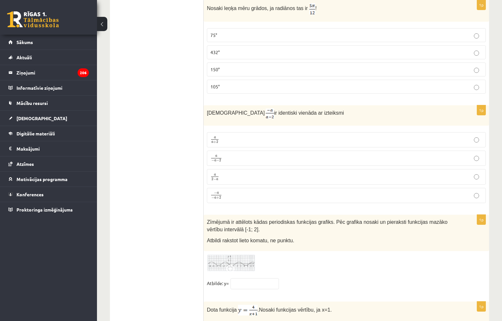
scroll to position [3056, 0]
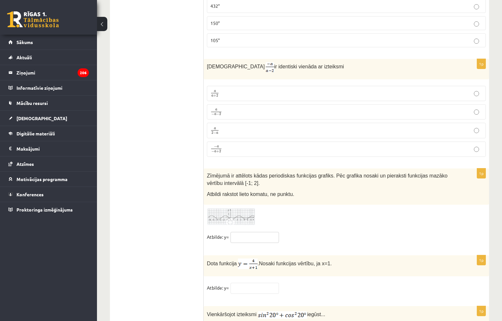
click at [250, 232] on input "text" at bounding box center [255, 237] width 49 height 11
click at [244, 208] on img at bounding box center [231, 217] width 49 height 18
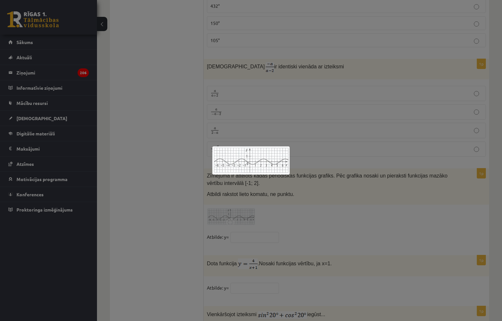
click at [253, 219] on div at bounding box center [251, 160] width 502 height 321
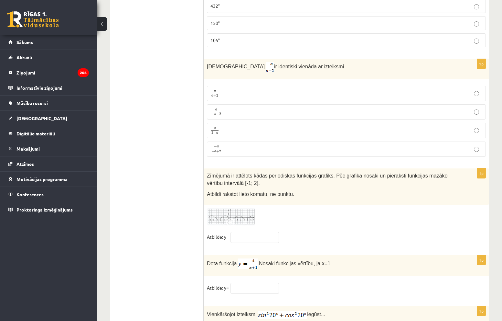
click at [244, 208] on img at bounding box center [231, 217] width 49 height 18
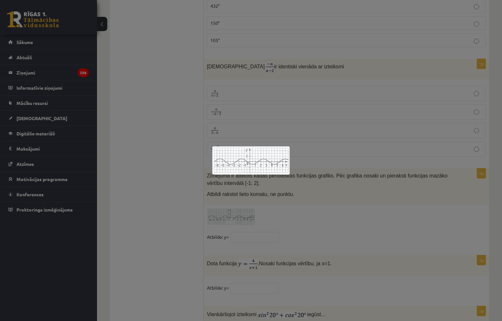
click at [254, 223] on div at bounding box center [251, 160] width 502 height 321
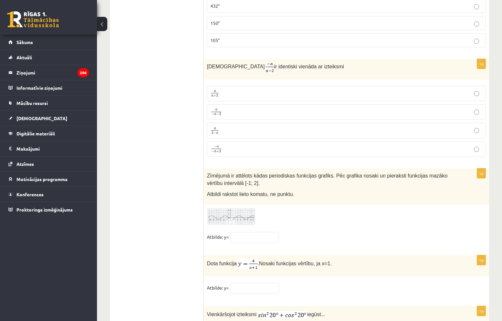
click at [243, 208] on img at bounding box center [231, 217] width 49 height 18
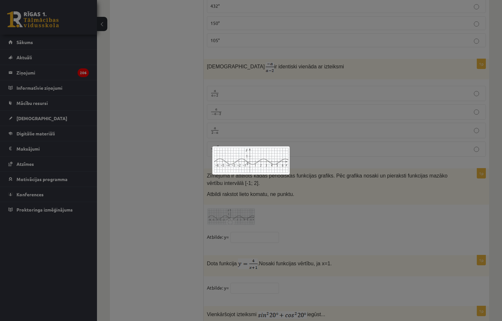
click at [252, 221] on div at bounding box center [251, 160] width 502 height 321
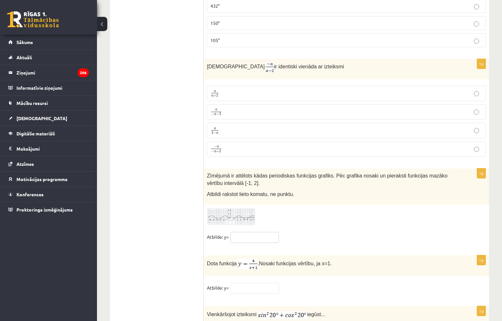
click at [249, 232] on input "text" at bounding box center [255, 237] width 49 height 11
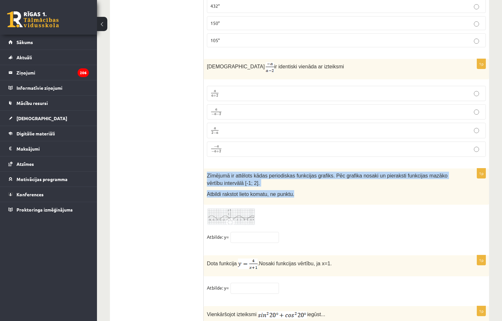
drag, startPoint x: 207, startPoint y: 162, endPoint x: 293, endPoint y: 177, distance: 87.3
click at [293, 177] on div "Zīmējumā ir attēlots kādas periodiskas funkcijas grafiks. Pēc grafika nosaki un…" at bounding box center [347, 186] width 286 height 36
click at [293, 190] on p "Atbildi rakstot lieto komatu, ne punktu." at bounding box center [330, 193] width 247 height 7
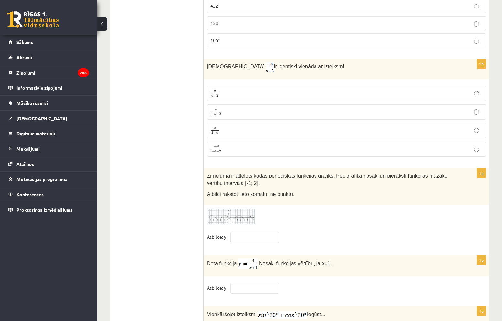
click at [318, 208] on div at bounding box center [346, 217] width 279 height 18
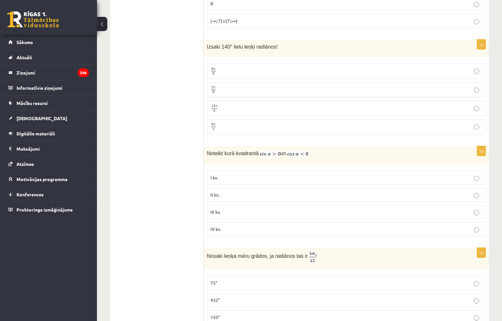
scroll to position [2830, 0]
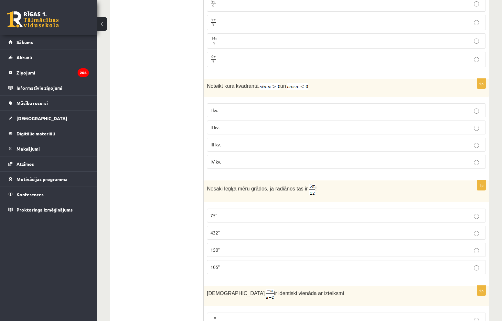
click at [225, 124] on p "II kv." at bounding box center [347, 127] width 272 height 7
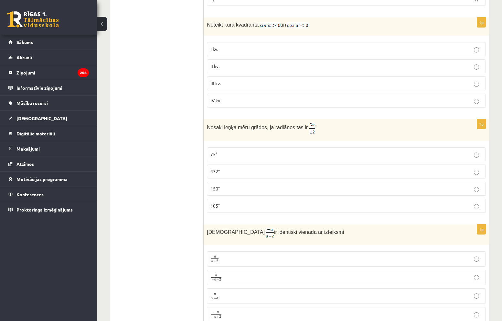
scroll to position [2895, 0]
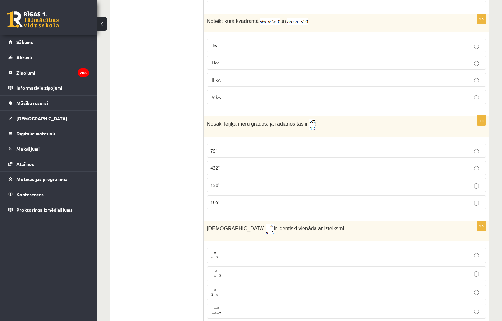
click at [242, 144] on label "75°" at bounding box center [346, 151] width 279 height 14
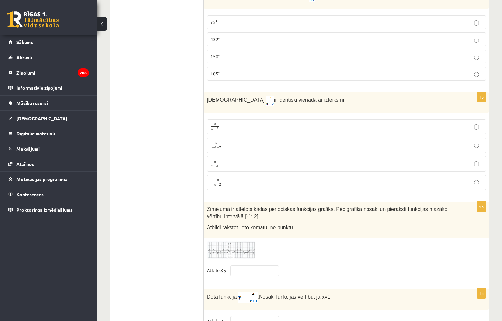
scroll to position [3024, 0]
click at [222, 181] on span at bounding box center [216, 181] width 10 height 0
click at [226, 140] on p "a − a − 2 a − a − 2" at bounding box center [347, 144] width 272 height 8
click at [229, 136] on label "a − a − 2 a − a − 2" at bounding box center [346, 143] width 279 height 15
click at [230, 158] on p "a 2 − a a 2 − a" at bounding box center [347, 162] width 272 height 8
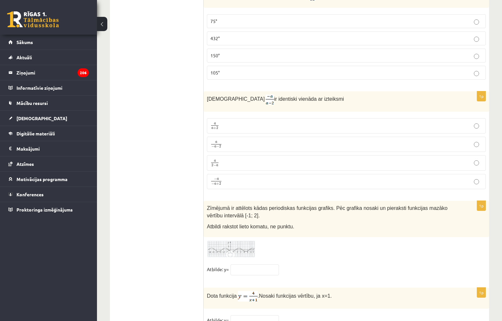
click at [222, 178] on span "− a − a + 2" at bounding box center [217, 182] width 12 height 8
click at [250, 174] on label "− a − a + 2 − a − a + 2" at bounding box center [346, 182] width 279 height 16
click at [245, 177] on p "− a − a + 2 − a − a + 2" at bounding box center [347, 181] width 272 height 8
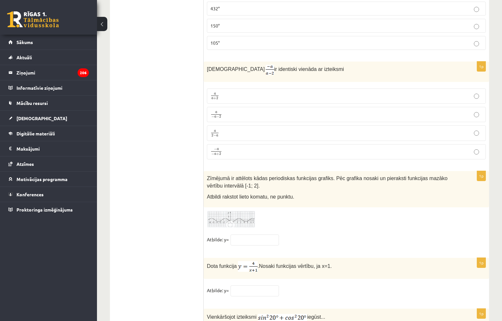
scroll to position [3056, 0]
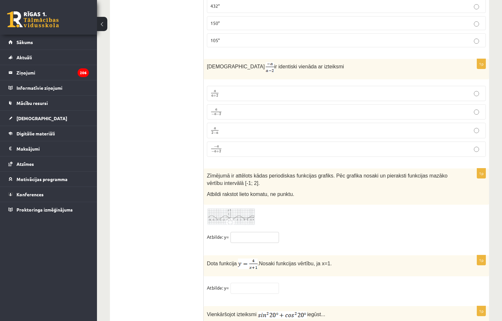
click at [246, 232] on input "text" at bounding box center [255, 237] width 49 height 11
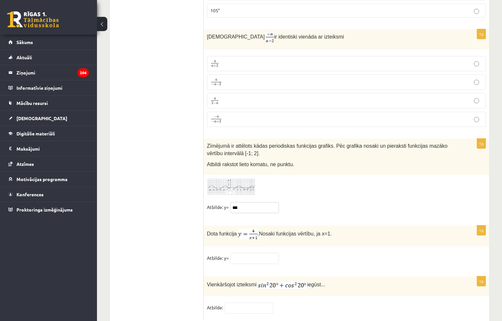
scroll to position [3089, 0]
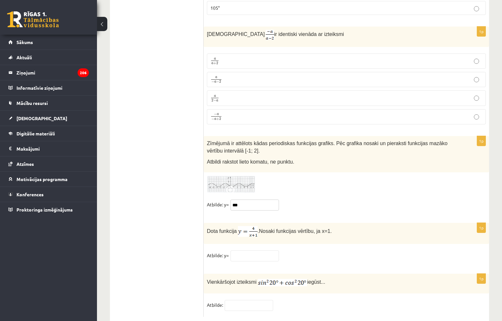
type input "***"
click at [256, 250] on input "text" at bounding box center [255, 255] width 49 height 11
type input "*"
click at [253, 299] on input "text" at bounding box center [249, 304] width 49 height 11
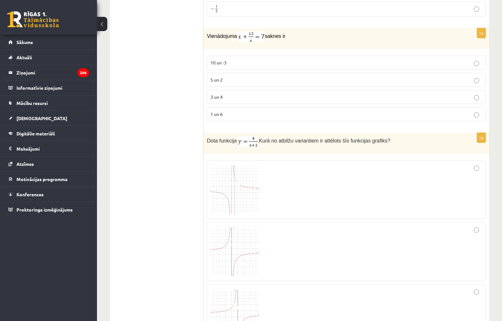
scroll to position [0, 0]
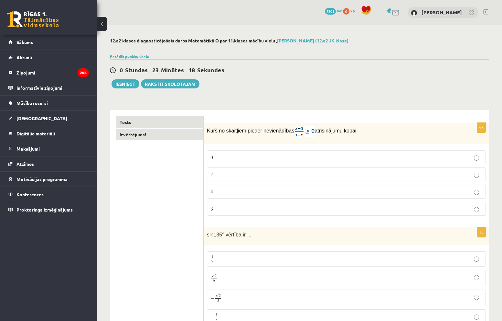
type input "*"
click at [152, 133] on link "Izvērtējums!" at bounding box center [159, 134] width 87 height 12
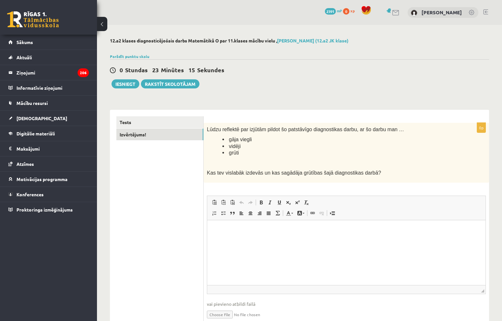
click at [232, 236] on html at bounding box center [346, 230] width 278 height 20
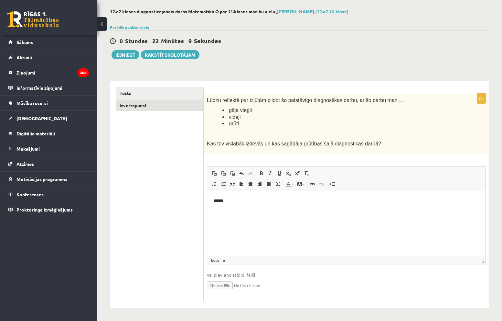
scroll to position [29, 0]
click at [130, 52] on button "Iesniegt" at bounding box center [126, 54] width 28 height 9
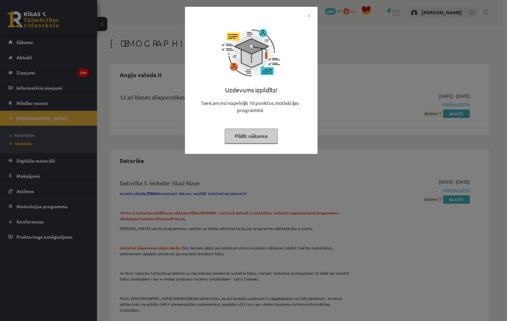
click at [254, 140] on button "Pildīt nākamo" at bounding box center [251, 135] width 53 height 15
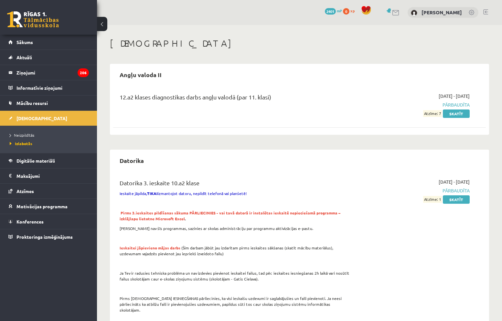
click at [100, 18] on button at bounding box center [102, 24] width 10 height 14
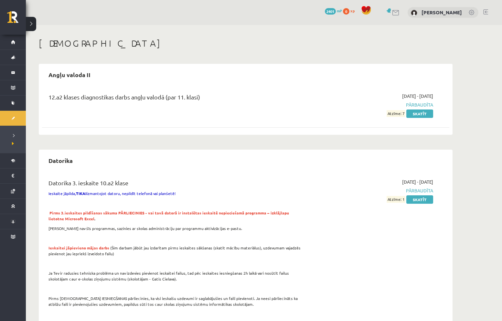
click at [31, 24] on button at bounding box center [31, 24] width 10 height 14
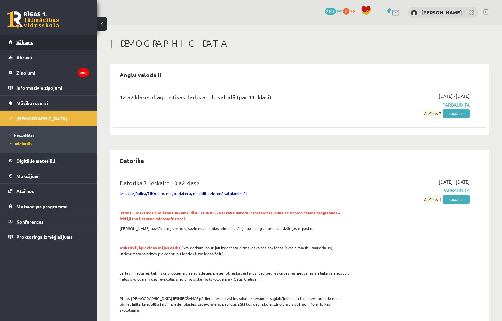
click at [21, 37] on link "Sākums" at bounding box center [48, 42] width 81 height 15
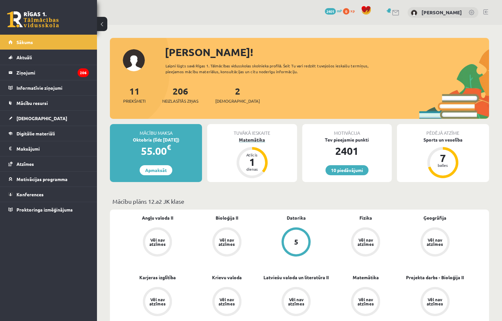
click at [252, 138] on div "Matemātika" at bounding box center [252, 139] width 90 height 7
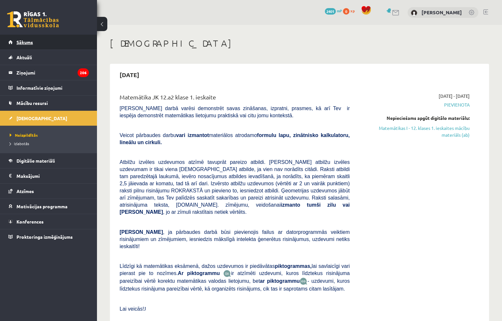
click at [30, 39] on link "Sākums" at bounding box center [48, 42] width 81 height 15
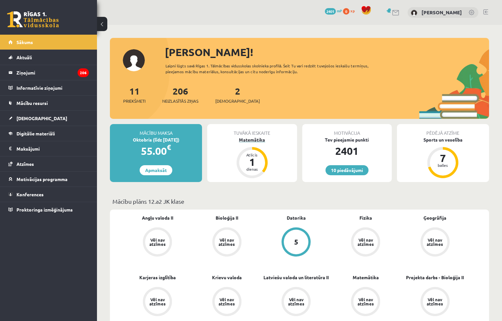
click at [261, 139] on div "Matemātika" at bounding box center [252, 139] width 90 height 7
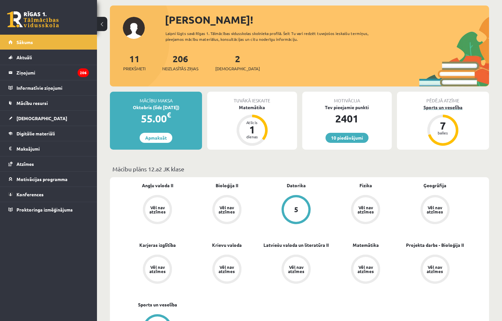
click at [443, 105] on div "Sports un veselība" at bounding box center [443, 107] width 92 height 7
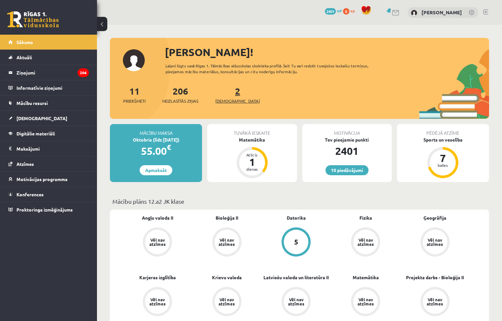
click at [225, 94] on link "2 Ieskaites" at bounding box center [237, 94] width 45 height 19
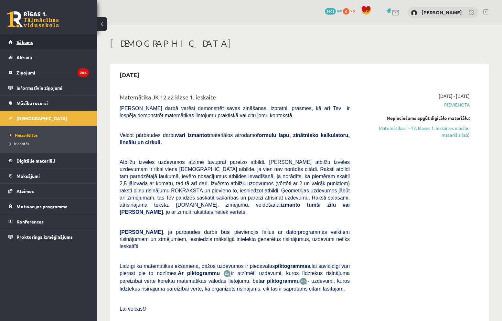
click at [38, 38] on link "Sākums" at bounding box center [48, 42] width 81 height 15
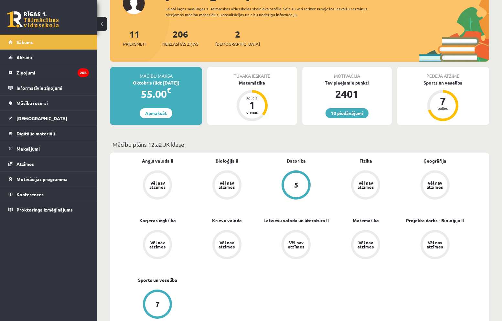
scroll to position [50, 0]
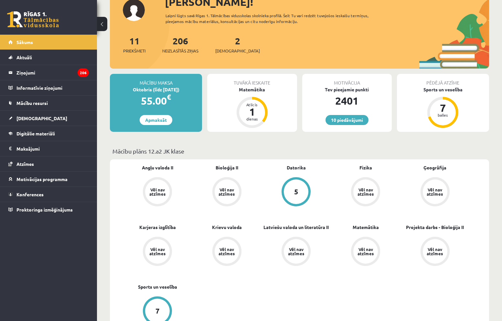
click at [224, 42] on div "2 Ieskaites" at bounding box center [237, 44] width 45 height 20
click at [227, 41] on link "2 Ieskaites" at bounding box center [237, 44] width 45 height 19
